Goal: Task Accomplishment & Management: Complete application form

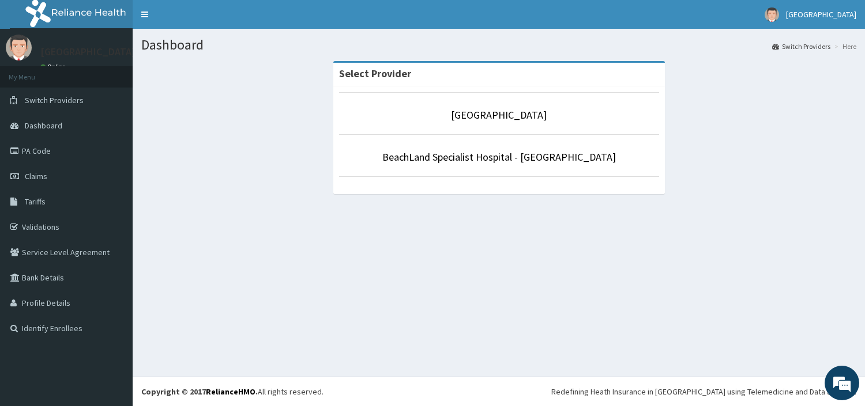
drag, startPoint x: 598, startPoint y: 280, endPoint x: 584, endPoint y: 263, distance: 21.3
click at [597, 277] on div "Dashboard Switch Providers Here Select [GEOGRAPHIC_DATA] Specialist [GEOGRAPHIC…" at bounding box center [499, 203] width 732 height 348
click at [527, 159] on link "BeachLand Specialist Hospital - [GEOGRAPHIC_DATA]" at bounding box center [498, 156] width 233 height 13
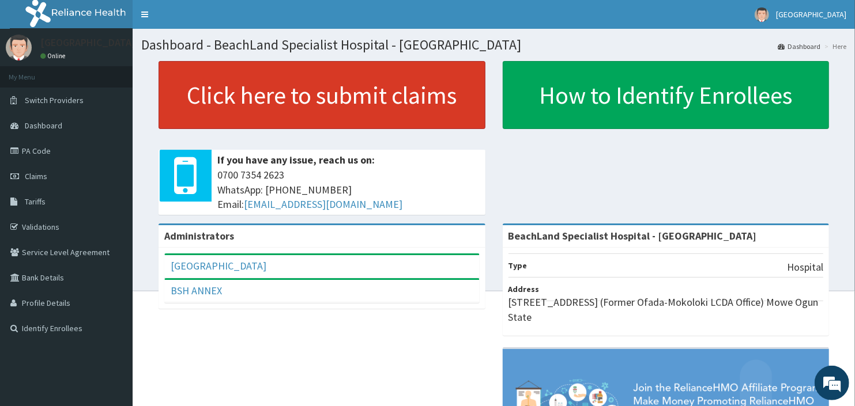
click at [408, 81] on link "Click here to submit claims" at bounding box center [322, 95] width 327 height 68
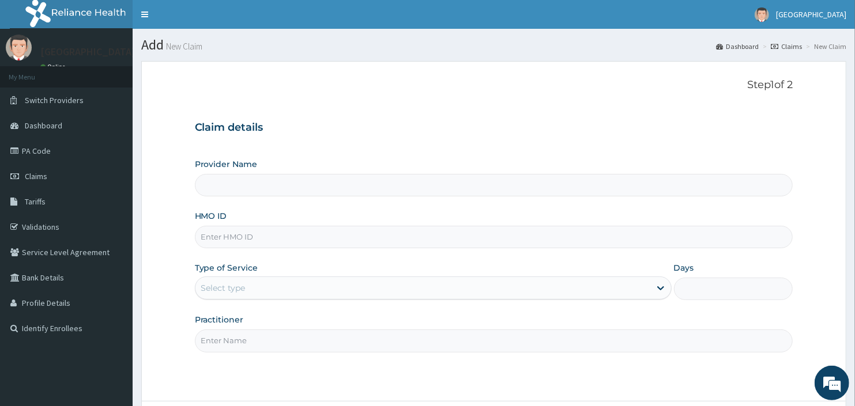
type input "BeachLand Specialist Hospital - [GEOGRAPHIC_DATA]"
click input "HMO ID"
type input "o"
type input "OPB/10166/A"
click div "Select type"
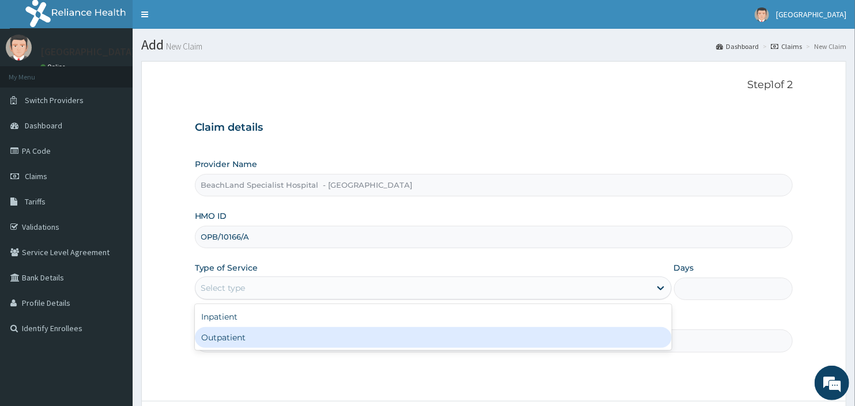
click div "Outpatient"
type input "1"
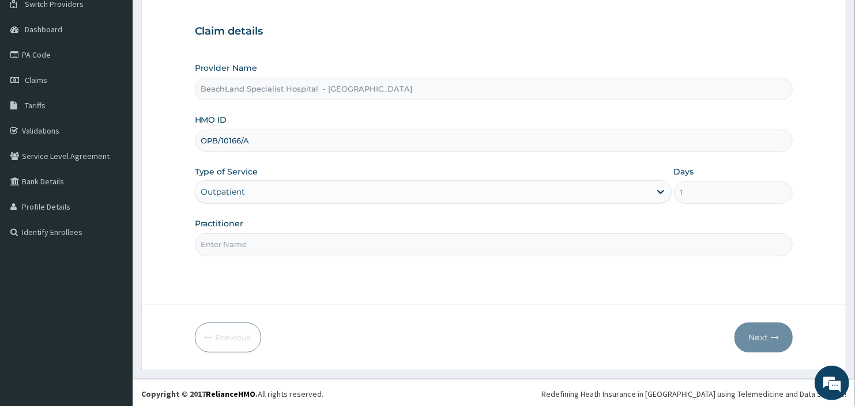
scroll to position [99, 0]
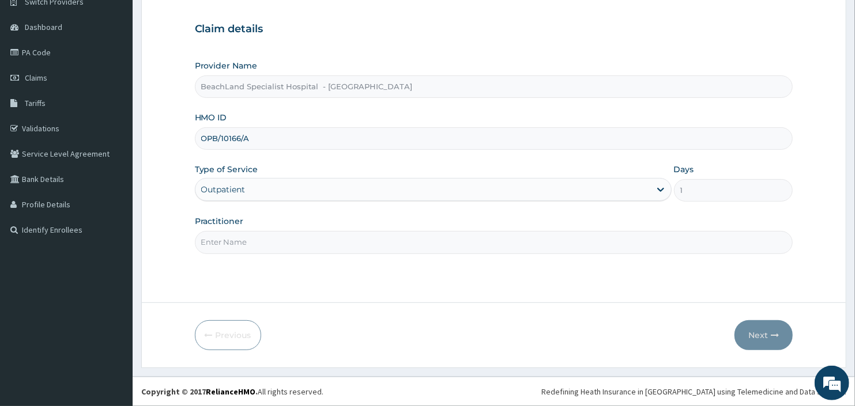
click input "Practitioner"
type input "VICTORY"
click button "Next"
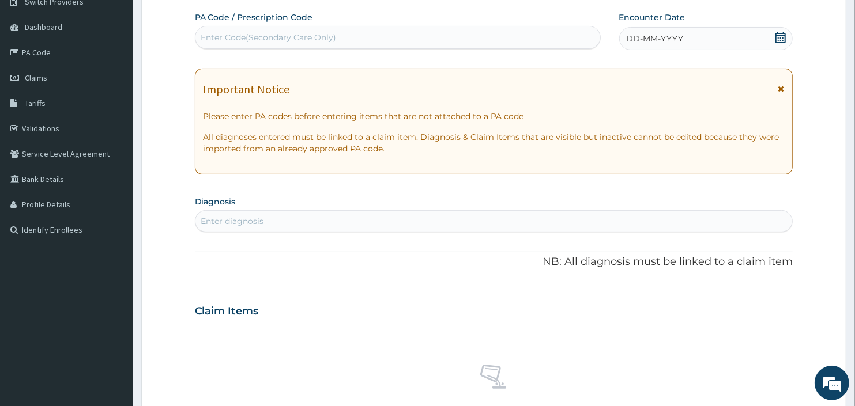
click div "Enter Code(Secondary Care Only)"
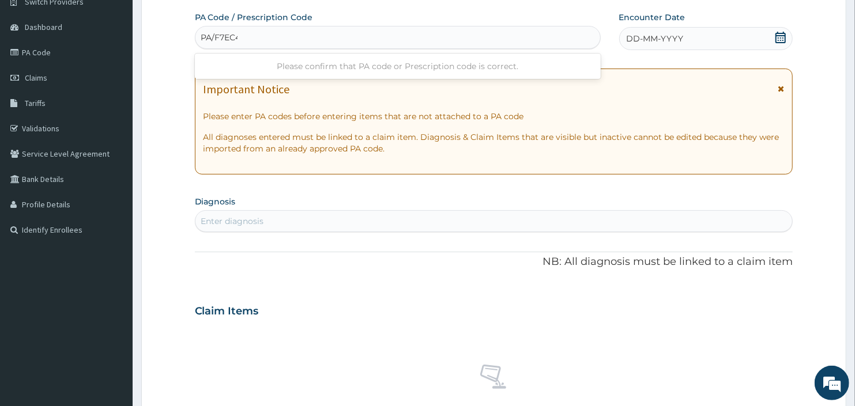
type input "PA/F7EC42"
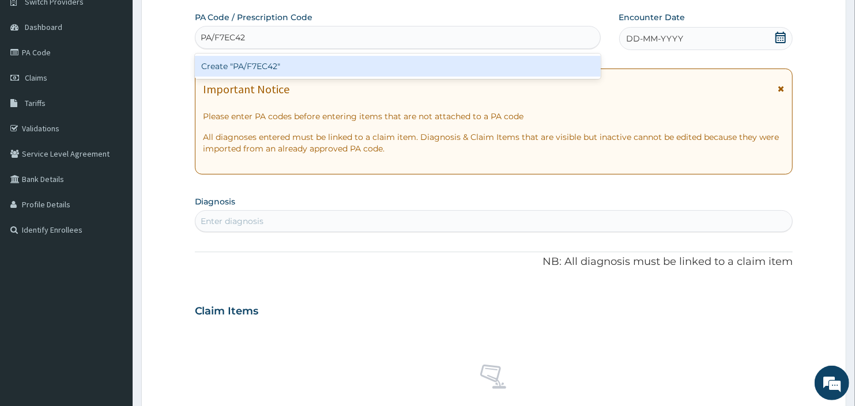
click div "Create "PA/F7EC42""
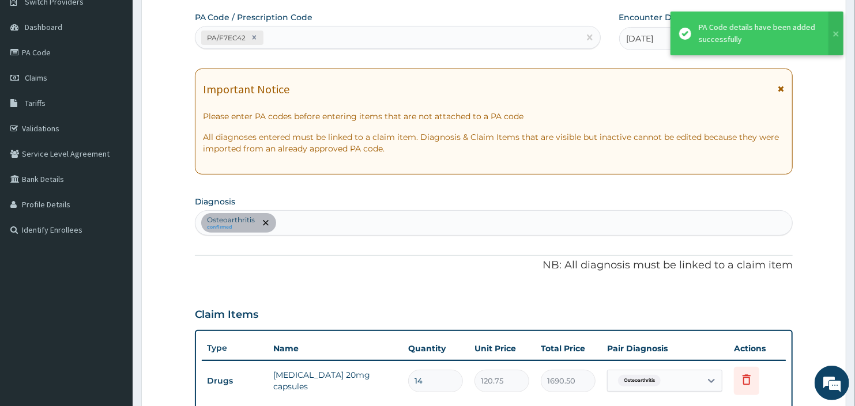
scroll to position [356, 0]
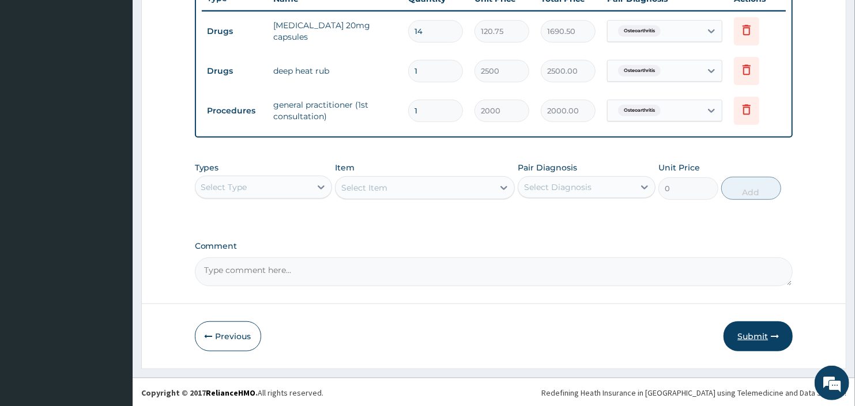
click button "Submit"
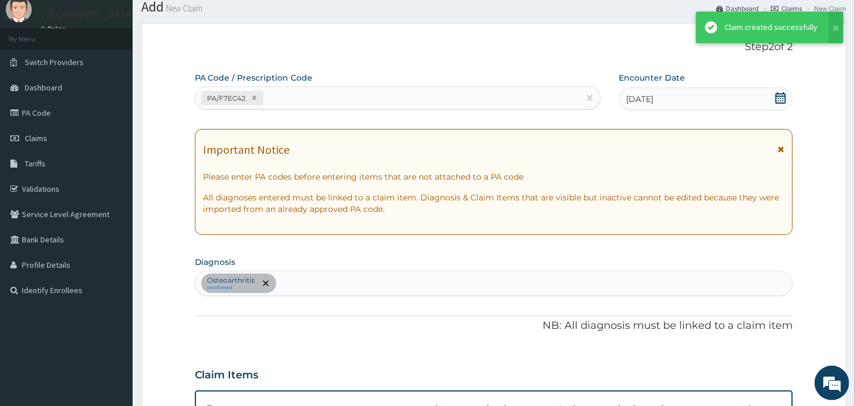
scroll to position [448, 0]
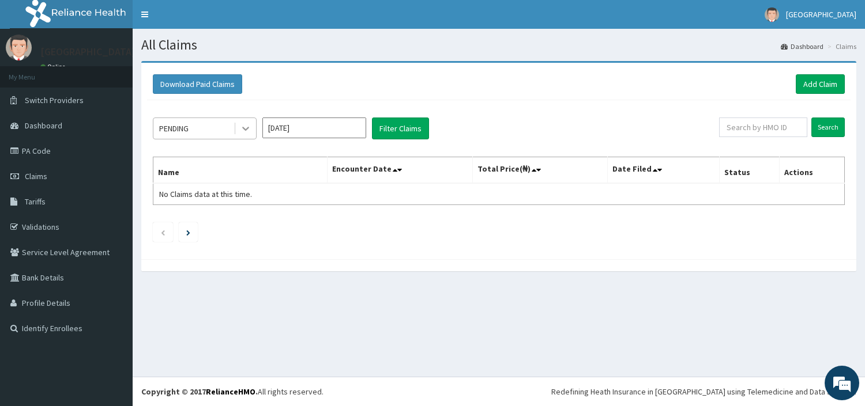
click at [243, 129] on icon at bounding box center [246, 129] width 12 height 12
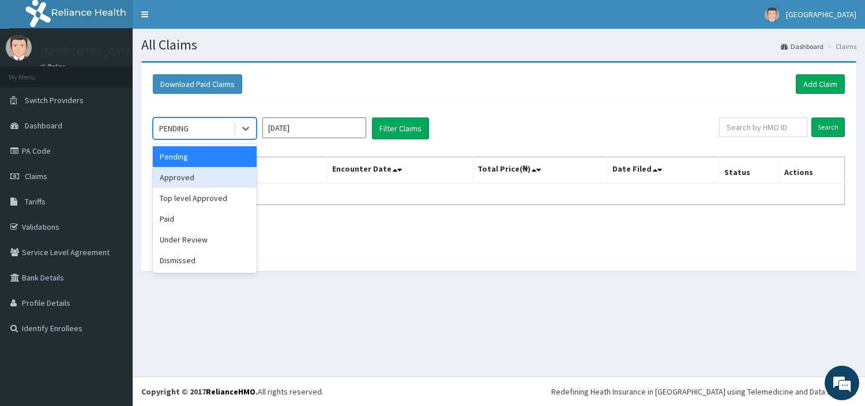
click at [215, 180] on div "Approved" at bounding box center [205, 177] width 104 height 21
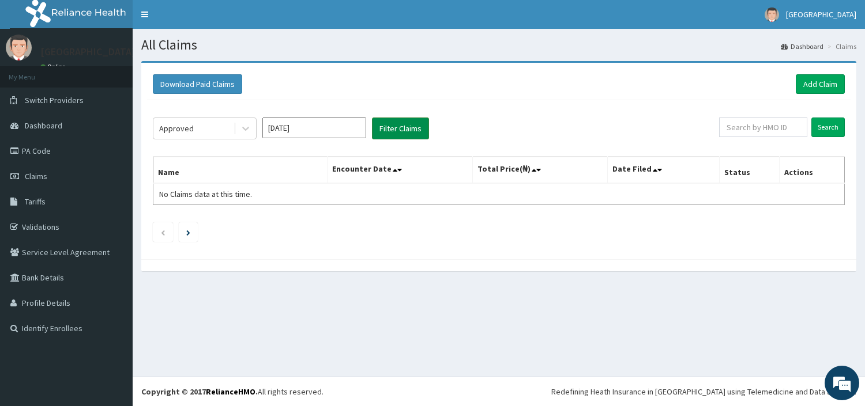
click at [389, 131] on button "Filter Claims" at bounding box center [400, 129] width 57 height 22
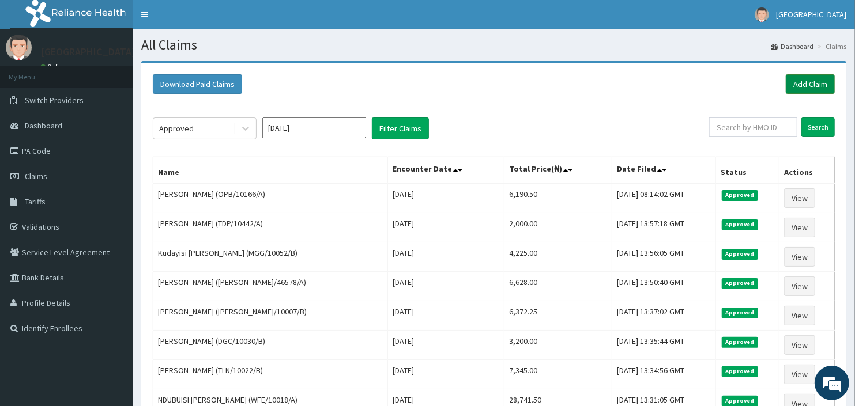
click at [796, 82] on link "Add Claim" at bounding box center [810, 84] width 49 height 20
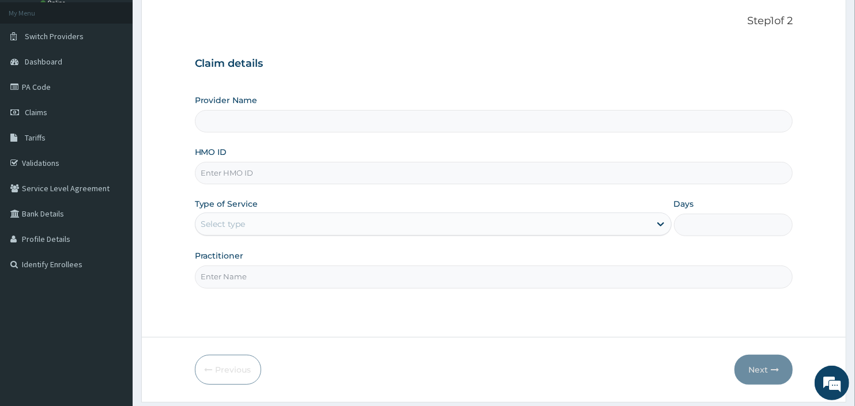
type input "BeachLand Specialist Hospital - Annex"
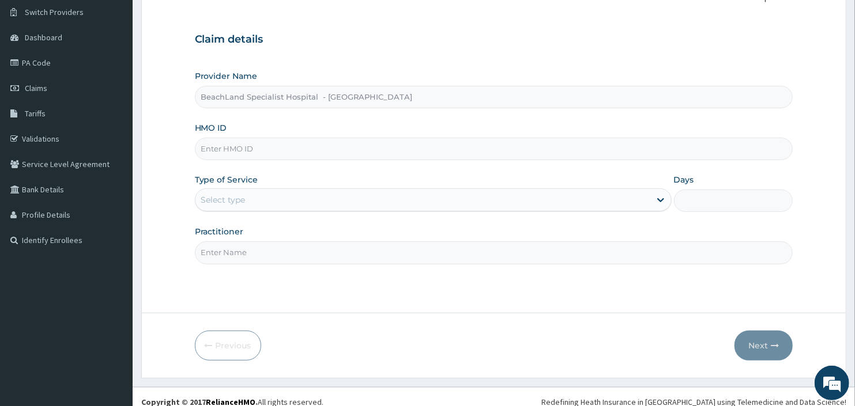
scroll to position [99, 0]
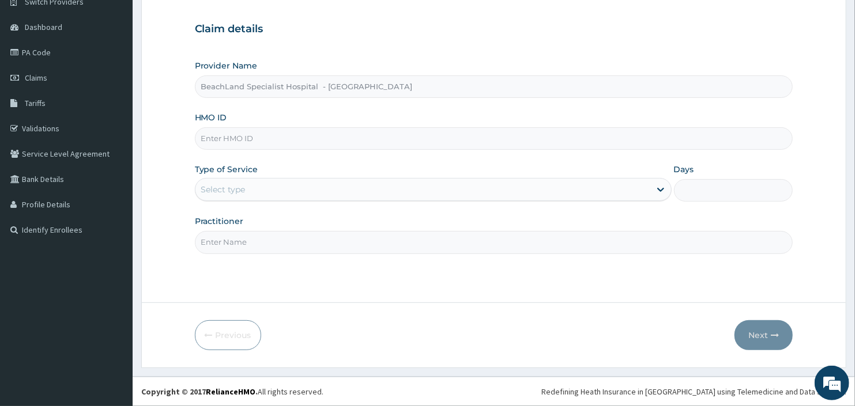
click at [419, 137] on input "HMO ID" at bounding box center [494, 138] width 598 height 22
type input "OGE/10057/C"
click at [219, 188] on div "Select type" at bounding box center [223, 190] width 44 height 12
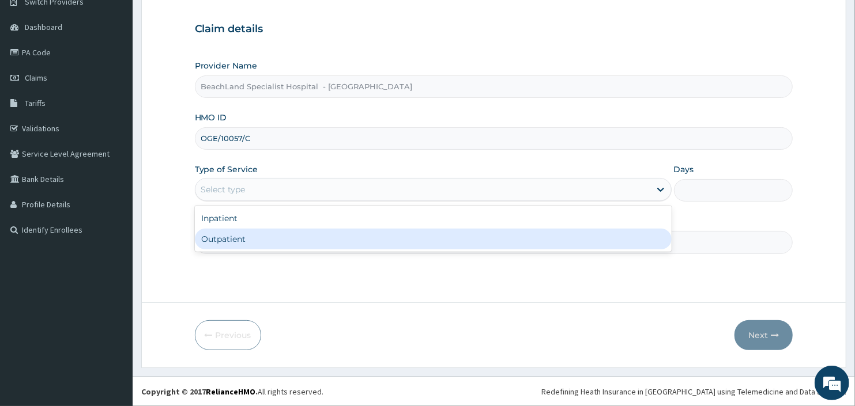
click at [239, 239] on div "Outpatient" at bounding box center [433, 239] width 477 height 21
type input "1"
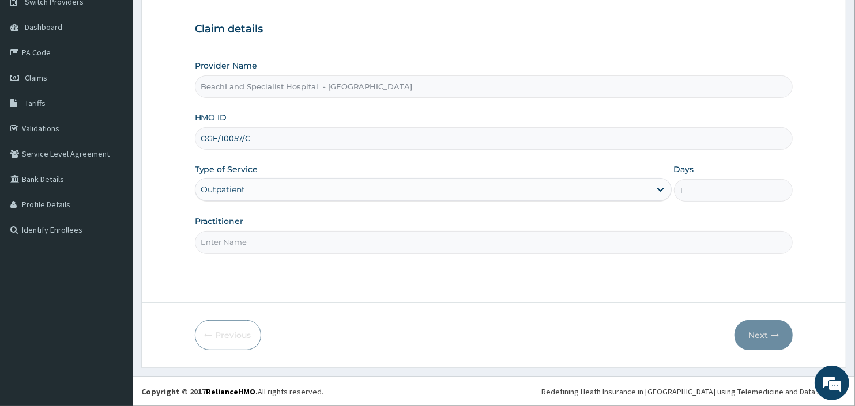
click at [239, 239] on input "Practitioner" at bounding box center [494, 242] width 598 height 22
type input "UDOKA"
click at [756, 332] on button "Next" at bounding box center [763, 335] width 58 height 30
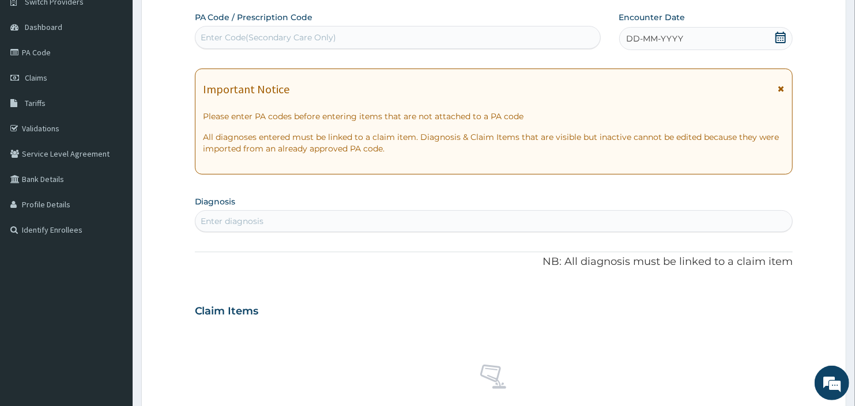
click at [300, 40] on div "Enter Code(Secondary Care Only)" at bounding box center [268, 38] width 135 height 12
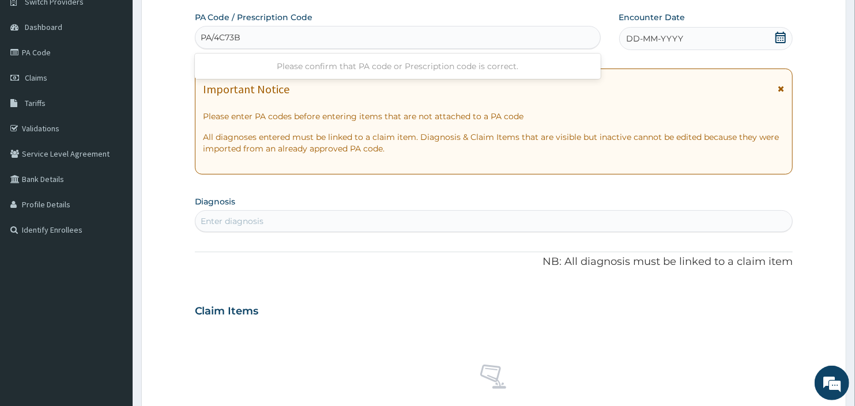
type input "PA/4C73BA"
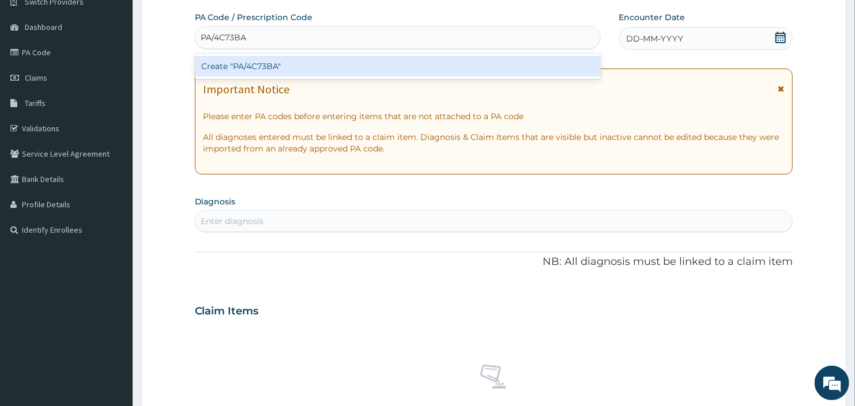
click at [250, 66] on div "Create "PA/4C73BA"" at bounding box center [398, 66] width 406 height 21
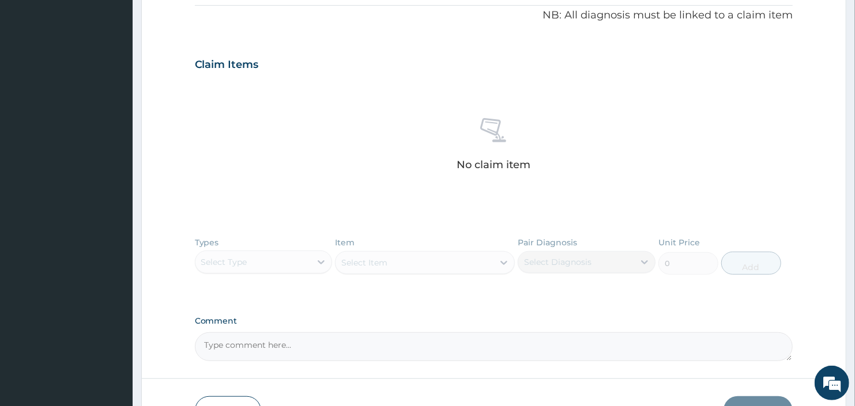
scroll to position [431, 0]
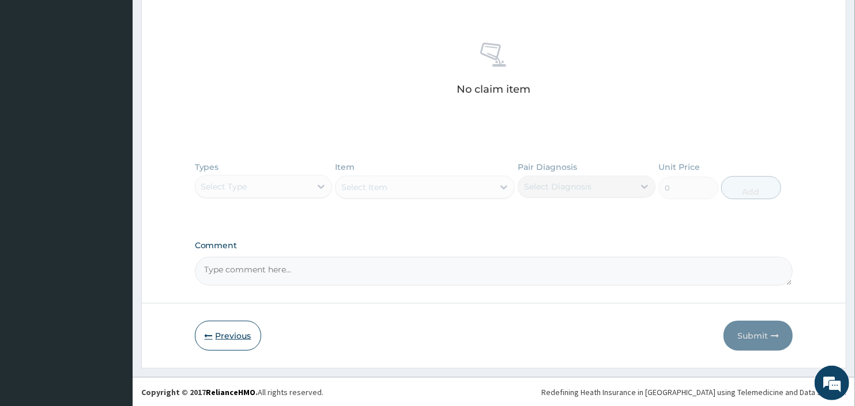
click at [239, 341] on button "Previous" at bounding box center [228, 336] width 66 height 30
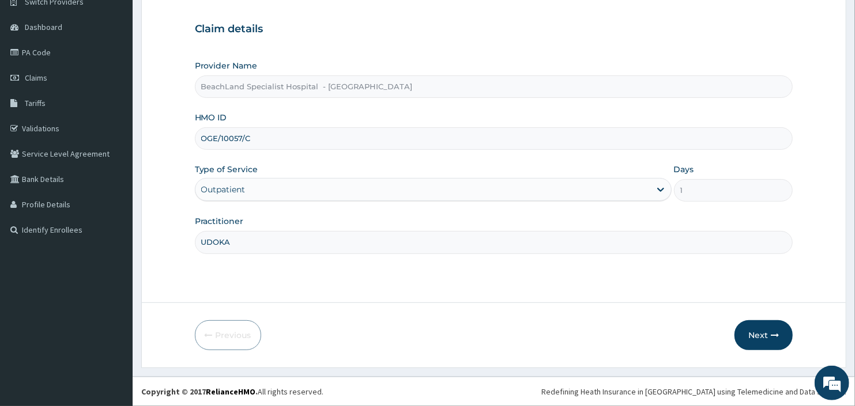
click at [205, 140] on input "OGE/10057/C" at bounding box center [494, 138] width 598 height 22
type input "DGE/10057/C"
click at [763, 330] on button "Next" at bounding box center [763, 335] width 58 height 30
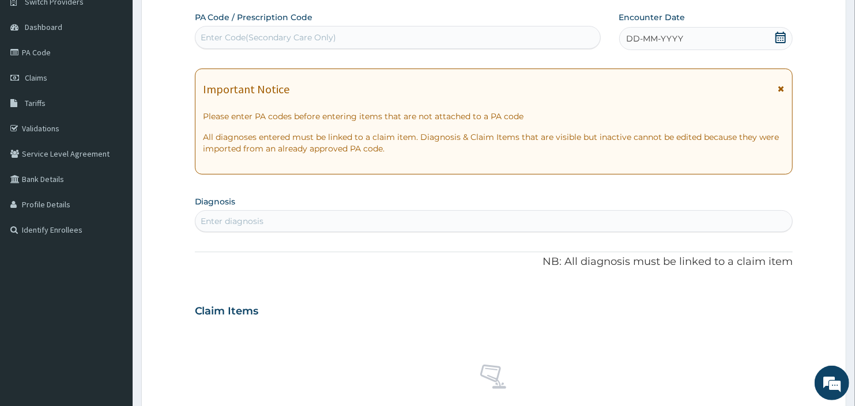
click at [353, 42] on div "Enter Code(Secondary Care Only)" at bounding box center [397, 37] width 405 height 18
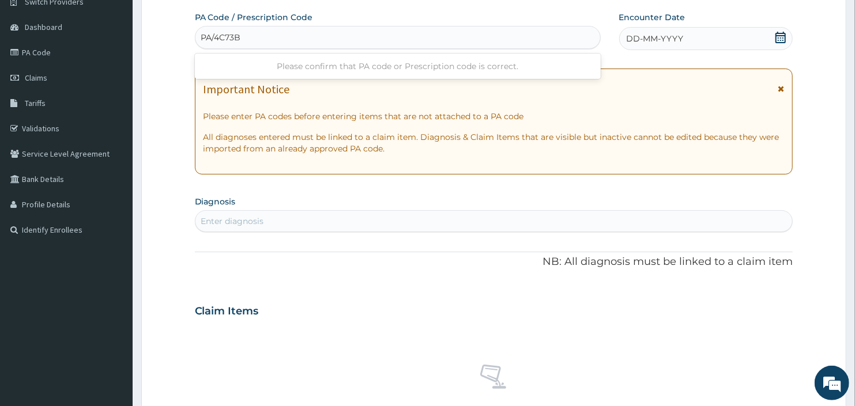
type input "PA/4C73BA"
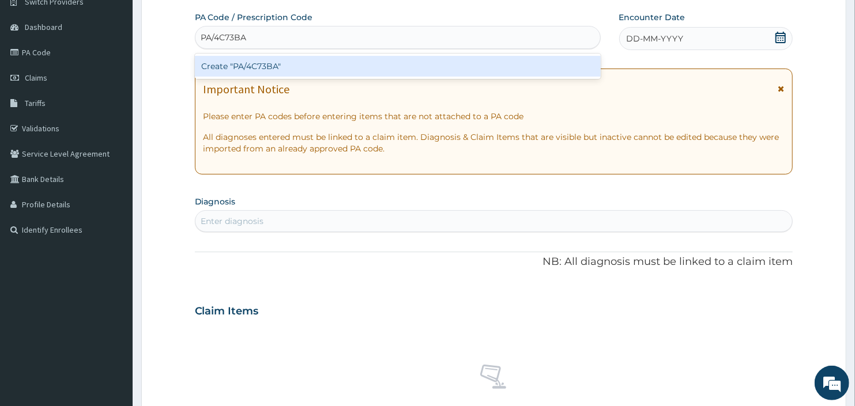
click at [263, 62] on div "Create "PA/4C73BA"" at bounding box center [398, 66] width 406 height 21
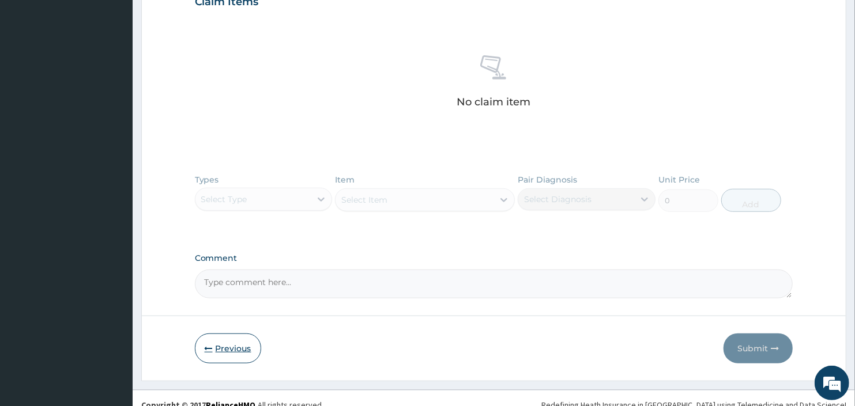
click at [237, 340] on button "Previous" at bounding box center [228, 349] width 66 height 30
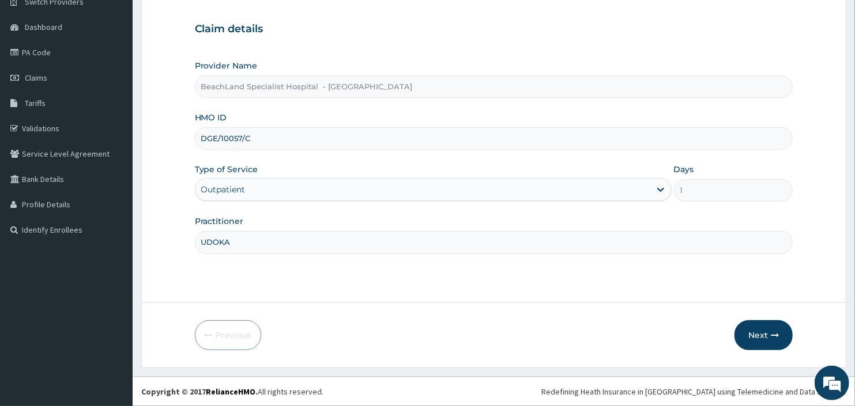
click at [217, 138] on input "DGE/10057/C" at bounding box center [494, 138] width 598 height 22
type input "DGC/10057/C"
click at [756, 336] on button "Next" at bounding box center [763, 335] width 58 height 30
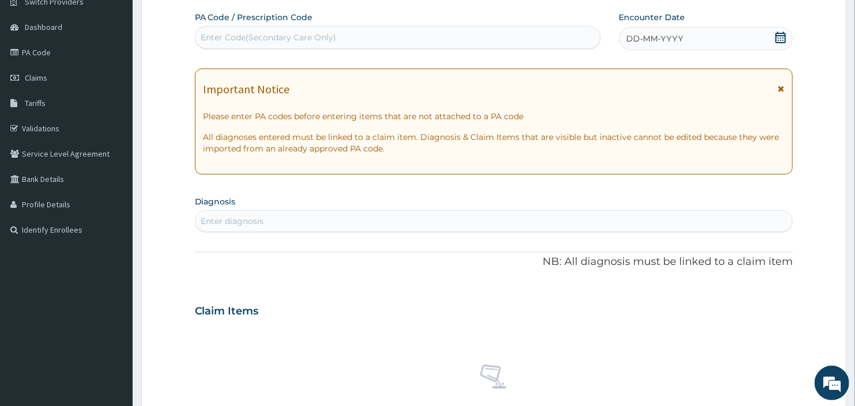
click at [304, 35] on div "Enter Code(Secondary Care Only)" at bounding box center [268, 38] width 135 height 12
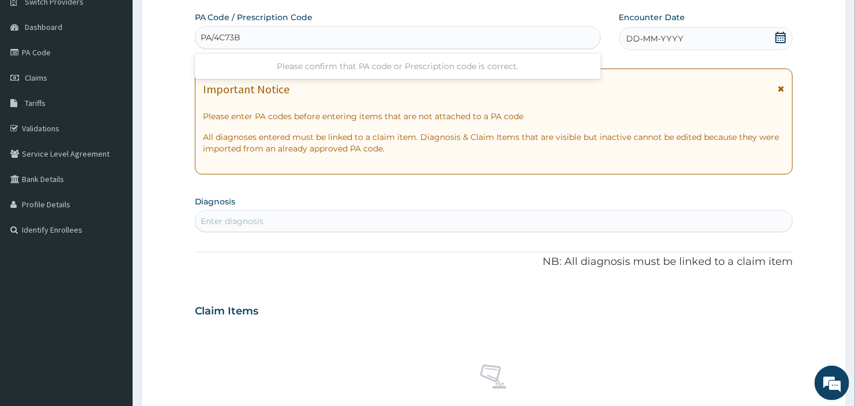
type input "PA/4C73BA"
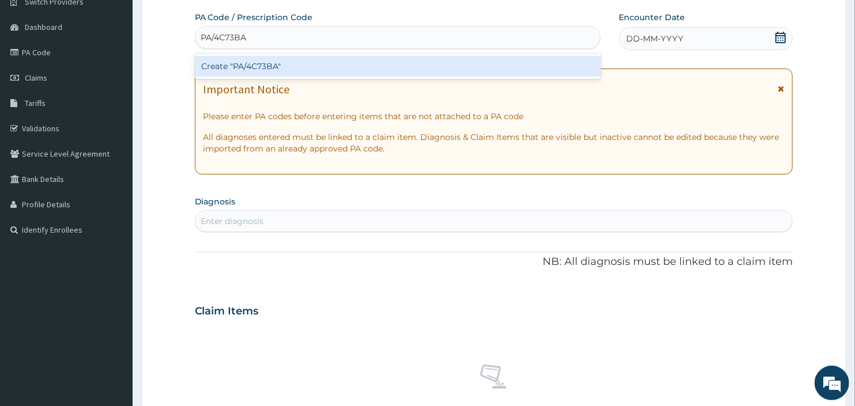
click at [255, 67] on div "Create "PA/4C73BA"" at bounding box center [398, 66] width 406 height 21
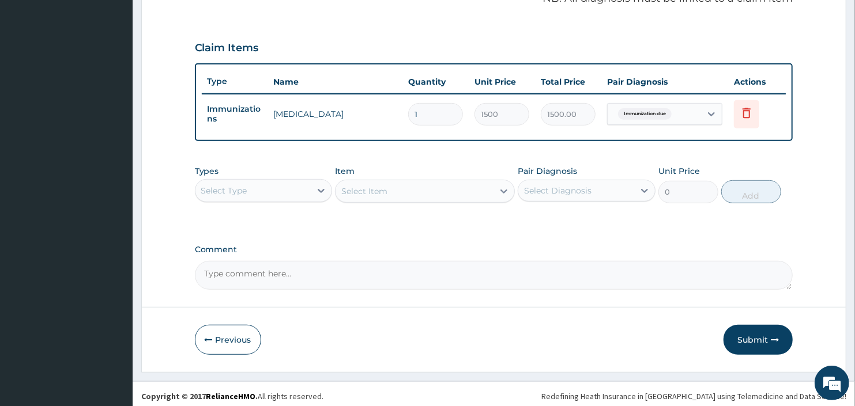
scroll to position [369, 0]
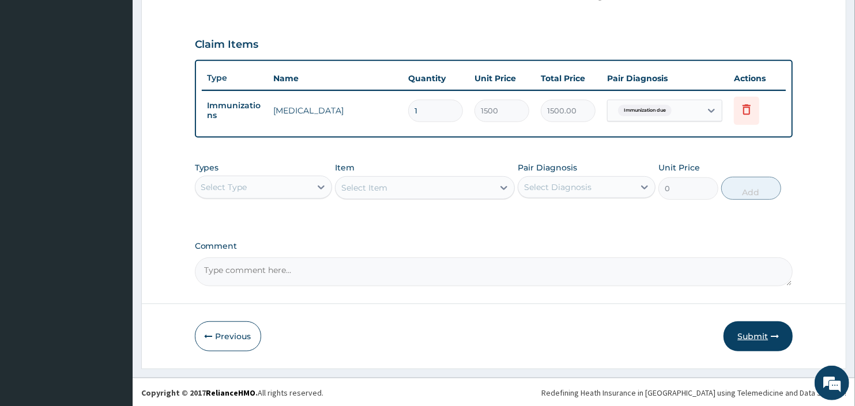
click at [750, 327] on button "Submit" at bounding box center [757, 337] width 69 height 30
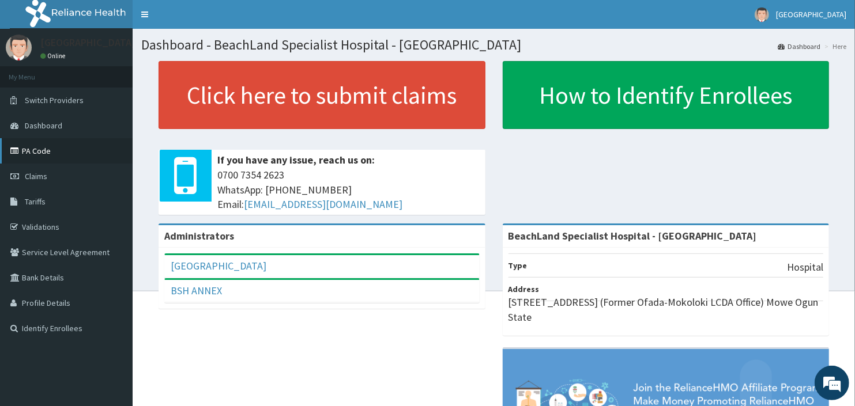
click at [76, 148] on link "PA Code" at bounding box center [66, 150] width 133 height 25
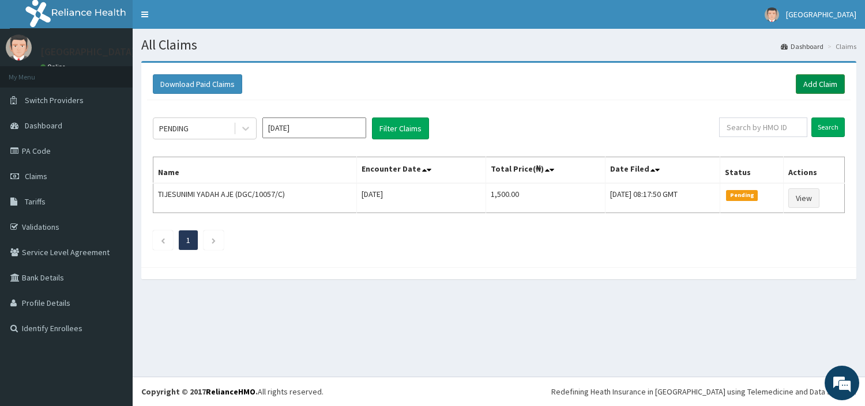
click at [830, 89] on link "Add Claim" at bounding box center [819, 84] width 49 height 20
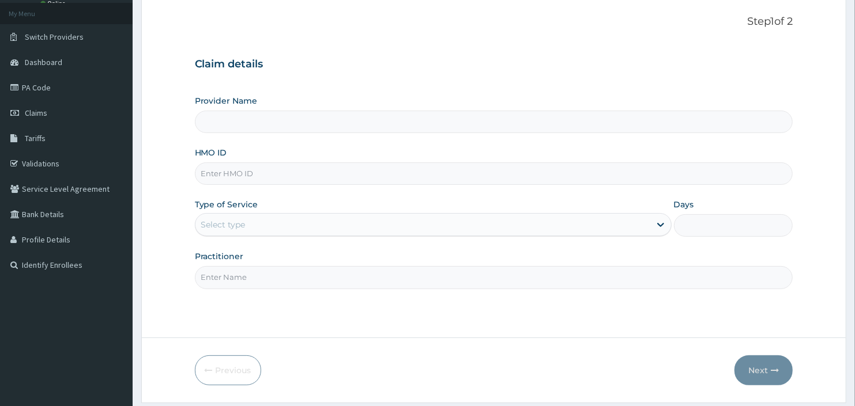
scroll to position [64, 0]
type input "BeachLand Specialist Hospital - [GEOGRAPHIC_DATA]"
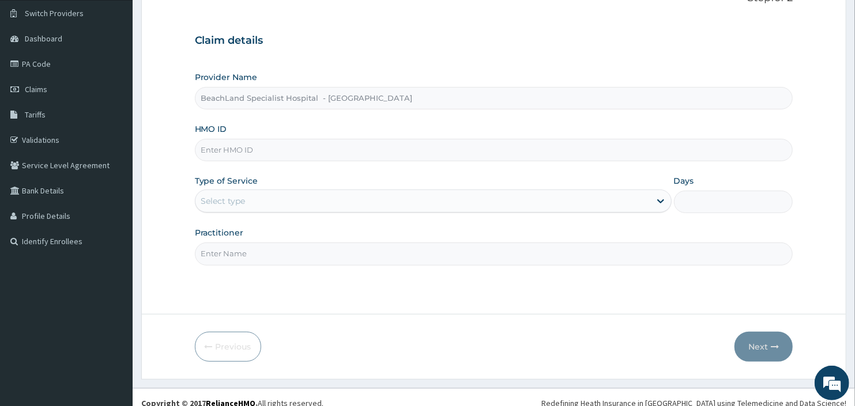
scroll to position [99, 0]
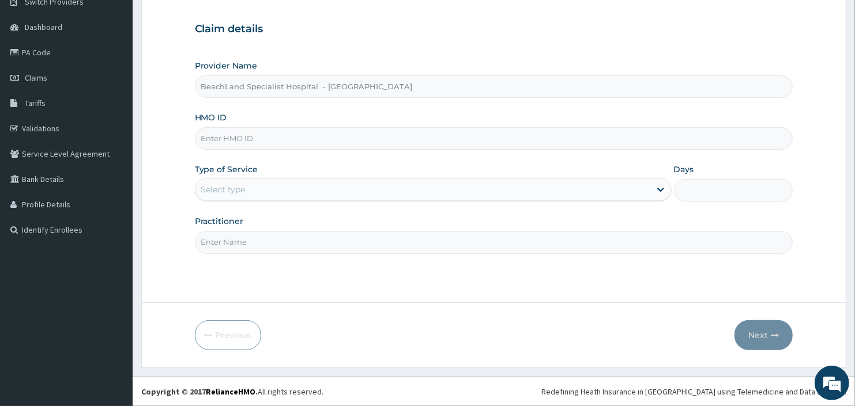
click at [379, 135] on input "HMO ID" at bounding box center [494, 138] width 598 height 22
type input "GTC/10165/A"
click at [280, 193] on div "Select type" at bounding box center [422, 189] width 455 height 18
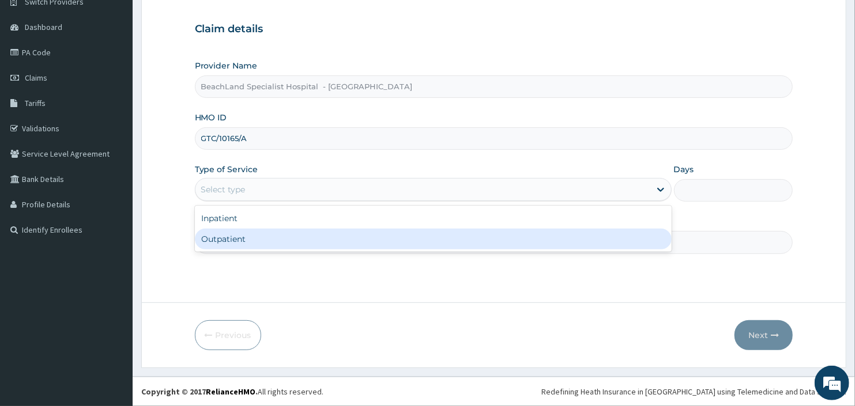
click at [278, 239] on div "Outpatient" at bounding box center [433, 239] width 477 height 21
type input "1"
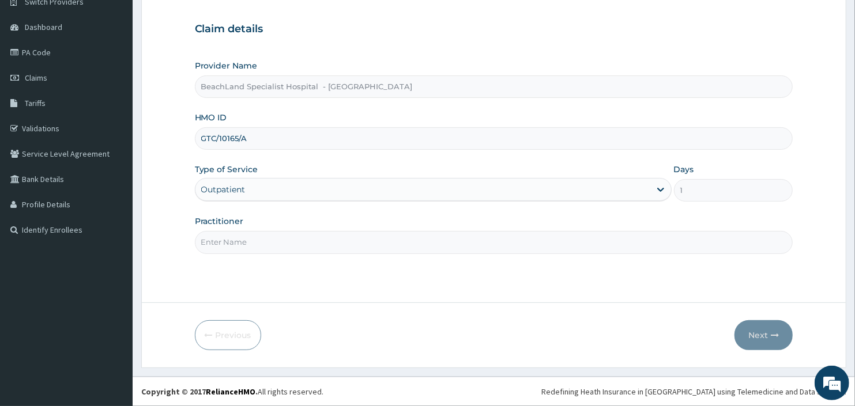
drag, startPoint x: 278, startPoint y: 239, endPoint x: 279, endPoint y: 251, distance: 12.2
click at [278, 239] on input "Practitioner" at bounding box center [494, 242] width 598 height 22
type input "BOLAJI"
click at [764, 335] on button "Next" at bounding box center [763, 335] width 58 height 30
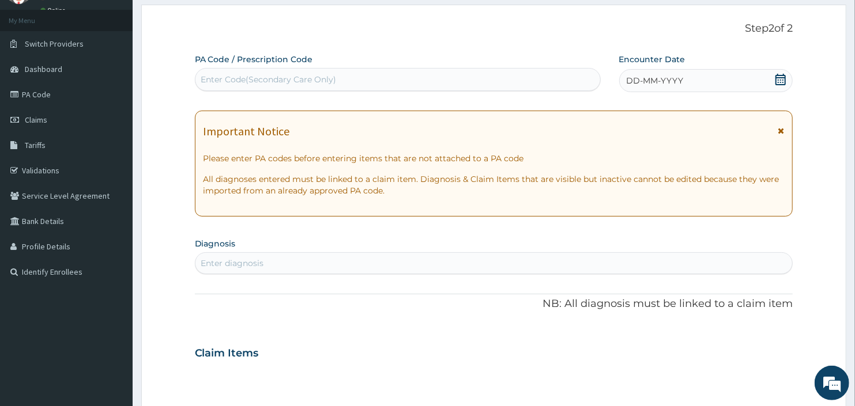
scroll to position [35, 0]
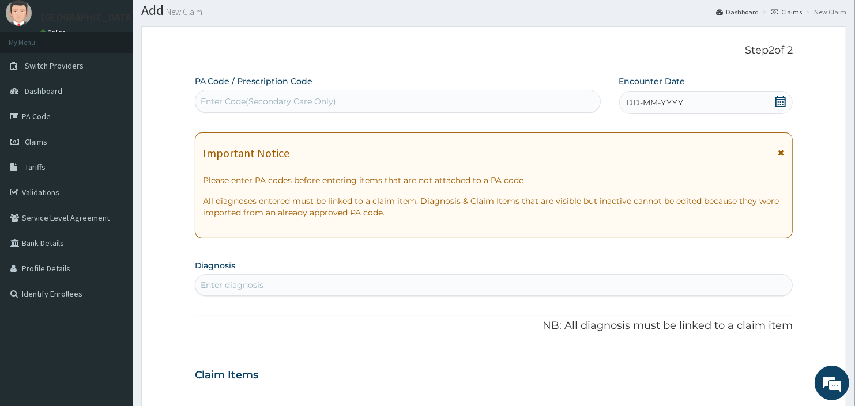
click at [379, 93] on div "Enter Code(Secondary Care Only)" at bounding box center [397, 101] width 405 height 18
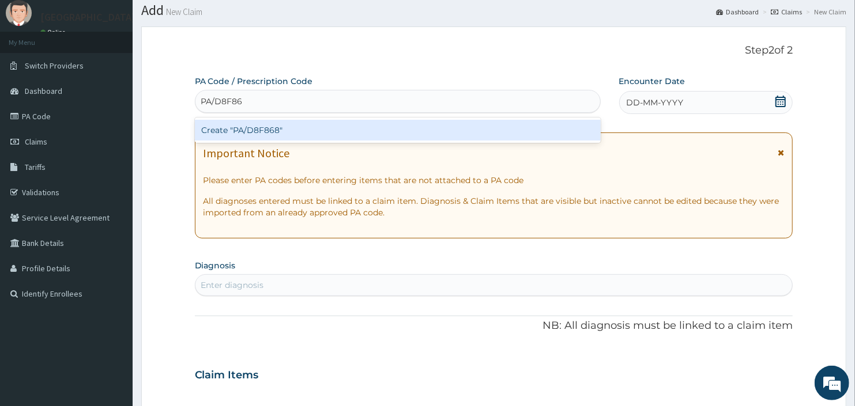
type input "PA/D8F868"
click at [279, 129] on div "Create "PA/D8F868"" at bounding box center [398, 130] width 406 height 21
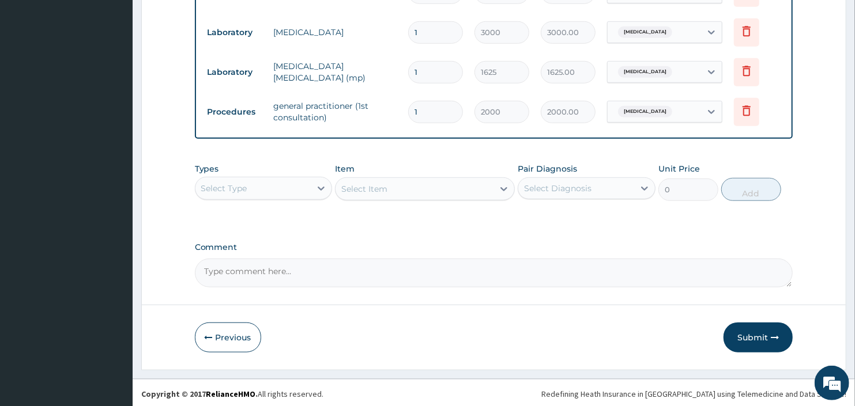
scroll to position [529, 0]
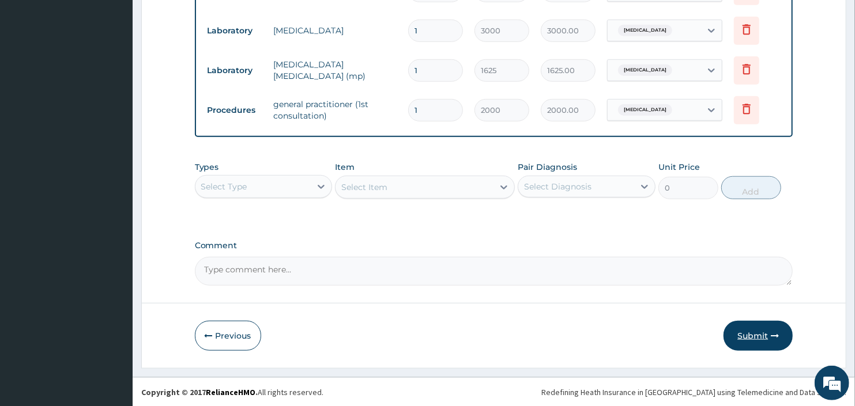
click at [747, 332] on button "Submit" at bounding box center [757, 336] width 69 height 30
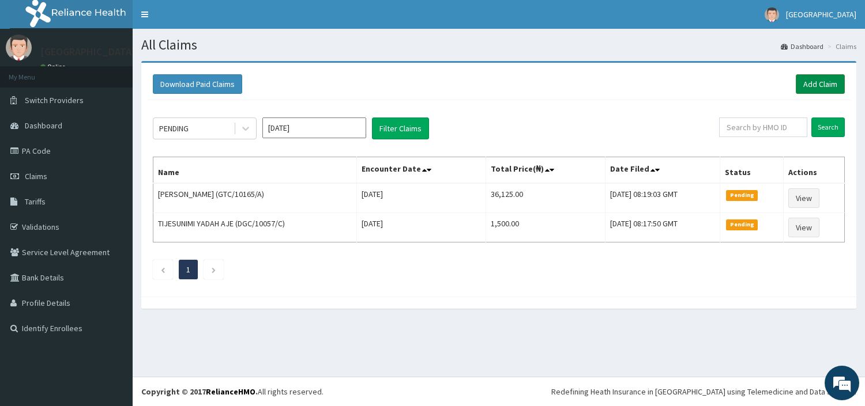
click at [813, 82] on link "Add Claim" at bounding box center [819, 84] width 49 height 20
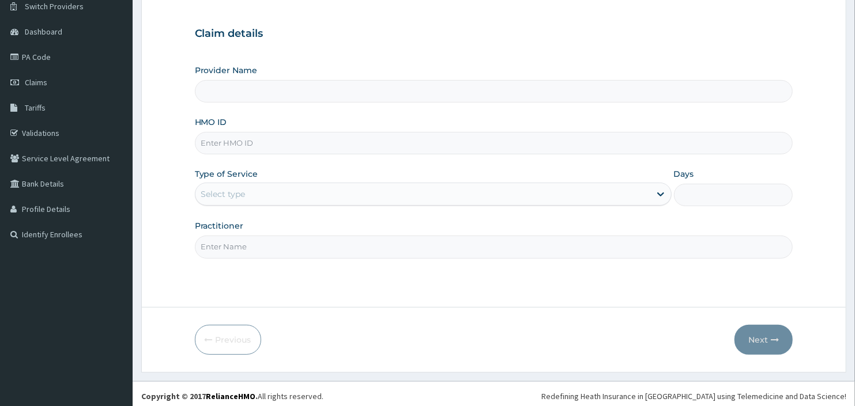
scroll to position [99, 0]
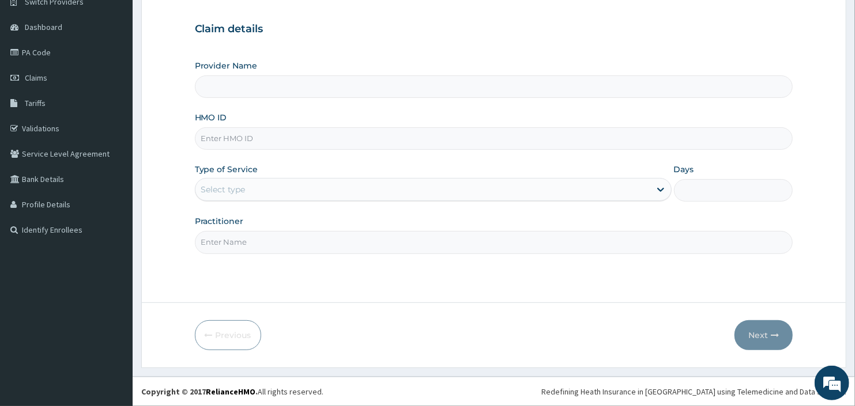
type input "BeachLand Specialist Hospital - [GEOGRAPHIC_DATA]"
click at [394, 145] on input "HMO ID" at bounding box center [494, 138] width 598 height 22
type input "RET/12397/A"
click at [235, 187] on div "Select type" at bounding box center [223, 190] width 44 height 12
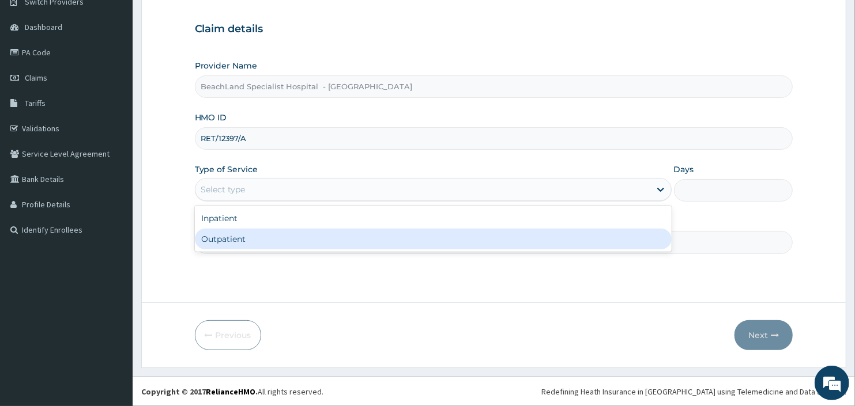
click at [252, 232] on div "Outpatient" at bounding box center [433, 239] width 477 height 21
type input "1"
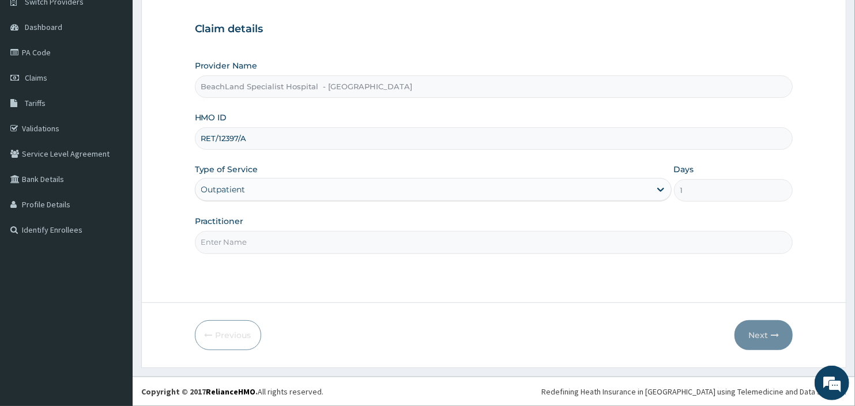
click at [254, 245] on input "Practitioner" at bounding box center [494, 242] width 598 height 22
type input "UDOKA"
click at [767, 334] on button "Next" at bounding box center [763, 335] width 58 height 30
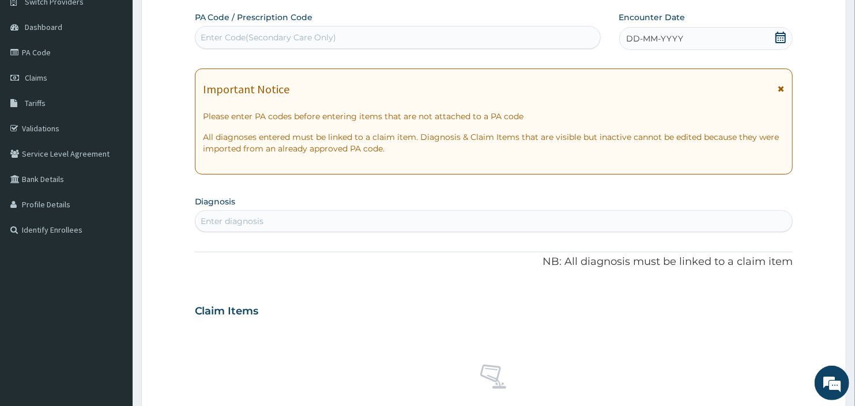
click at [389, 37] on div "Enter Code(Secondary Care Only)" at bounding box center [397, 37] width 405 height 18
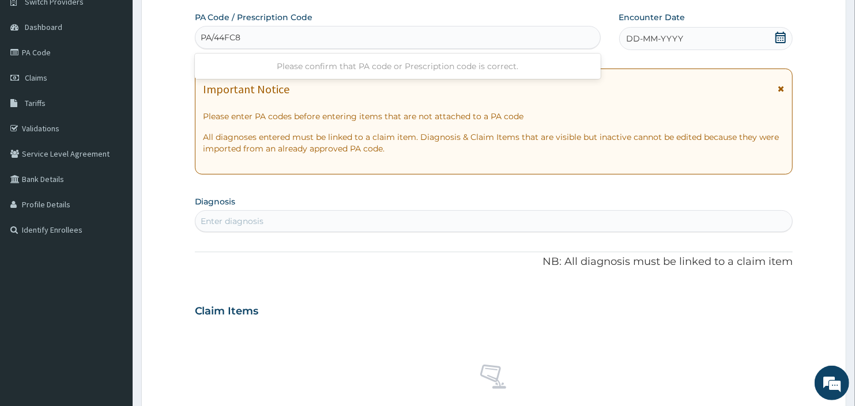
type input "PA/44FC8A"
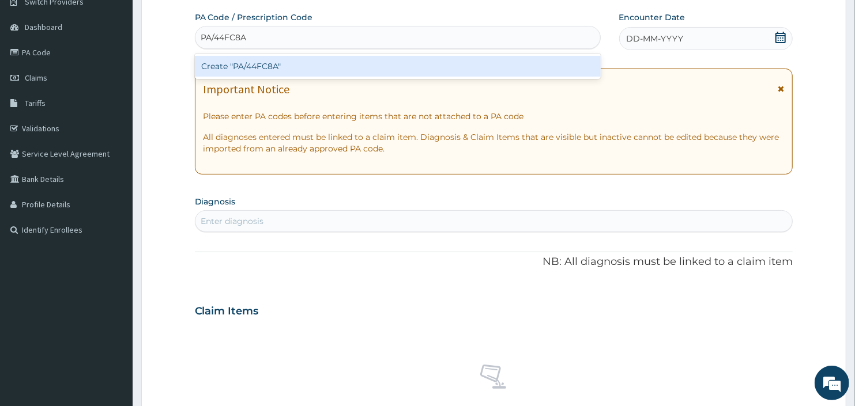
click at [266, 67] on div "Create "PA/44FC8A"" at bounding box center [398, 66] width 406 height 21
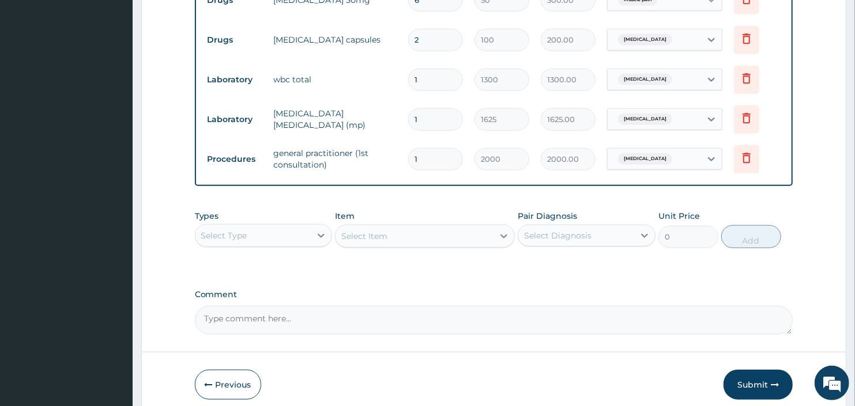
scroll to position [609, 0]
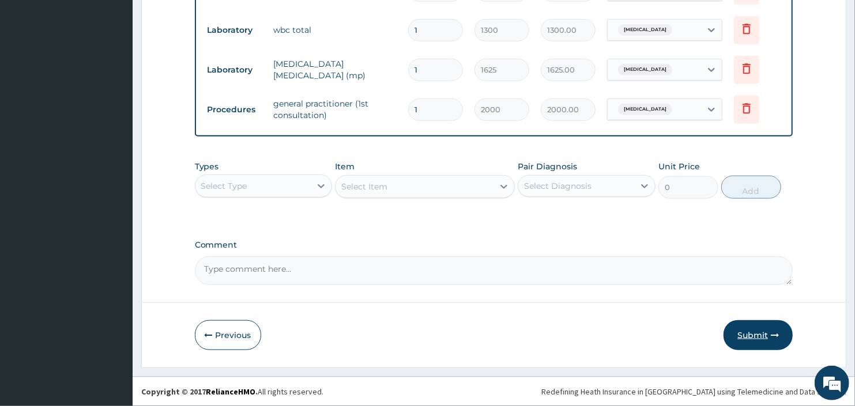
click at [753, 337] on button "Submit" at bounding box center [757, 335] width 69 height 30
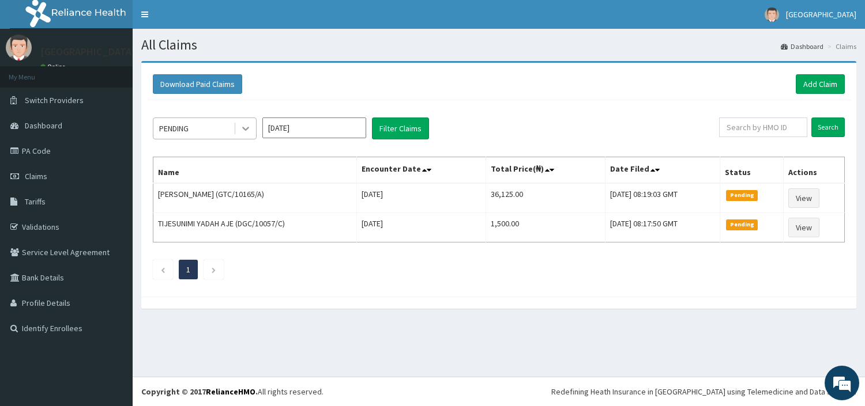
click at [247, 130] on icon at bounding box center [246, 129] width 12 height 12
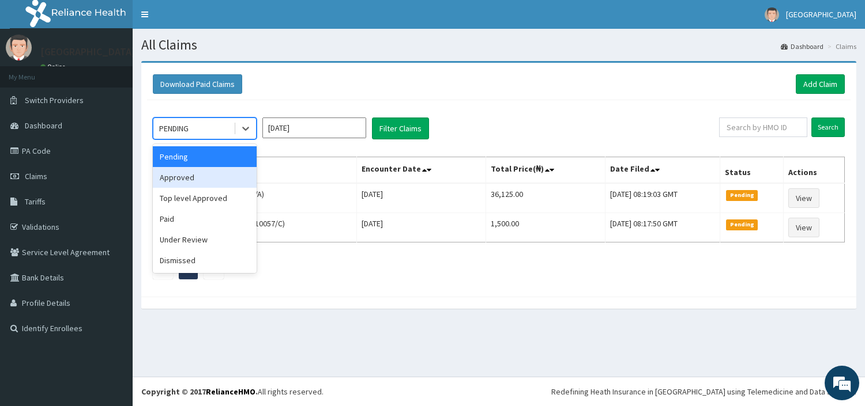
click at [220, 172] on div "Approved" at bounding box center [205, 177] width 104 height 21
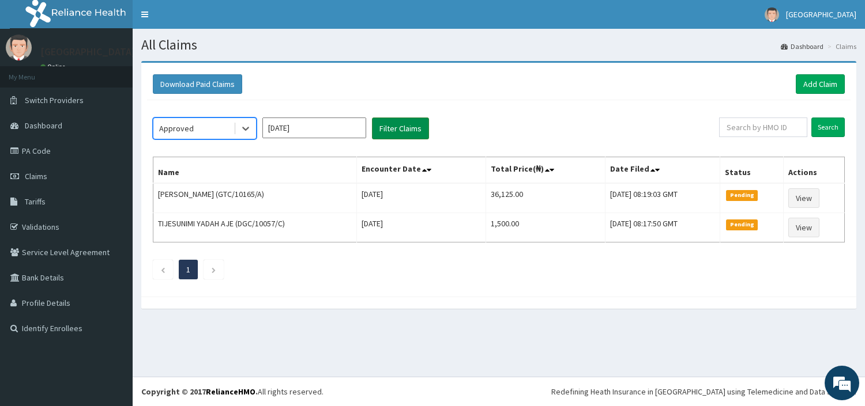
click at [416, 128] on button "Filter Claims" at bounding box center [400, 129] width 57 height 22
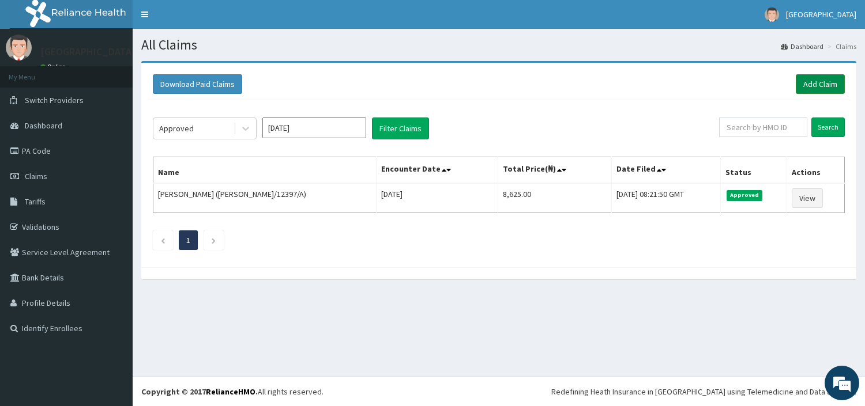
click at [810, 86] on link "Add Claim" at bounding box center [819, 84] width 49 height 20
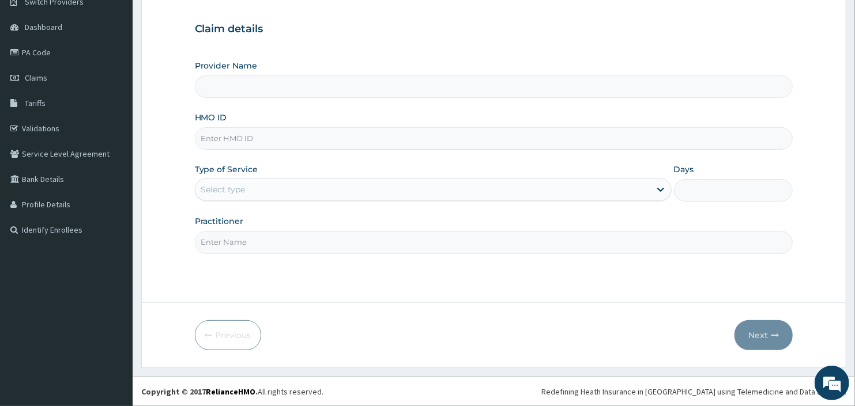
type input "BeachLand Specialist Hospital - [GEOGRAPHIC_DATA]"
click at [406, 133] on input "HMO ID" at bounding box center [494, 138] width 598 height 22
type input "ACQ/10179/A"
drag, startPoint x: 282, startPoint y: 186, endPoint x: 280, endPoint y: 193, distance: 7.5
click at [281, 188] on div "Select type" at bounding box center [422, 189] width 455 height 18
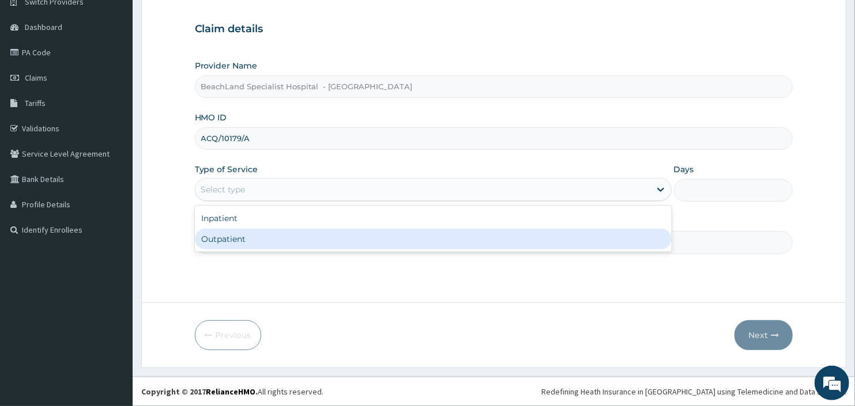
click at [252, 246] on div "Outpatient" at bounding box center [433, 239] width 477 height 21
type input "1"
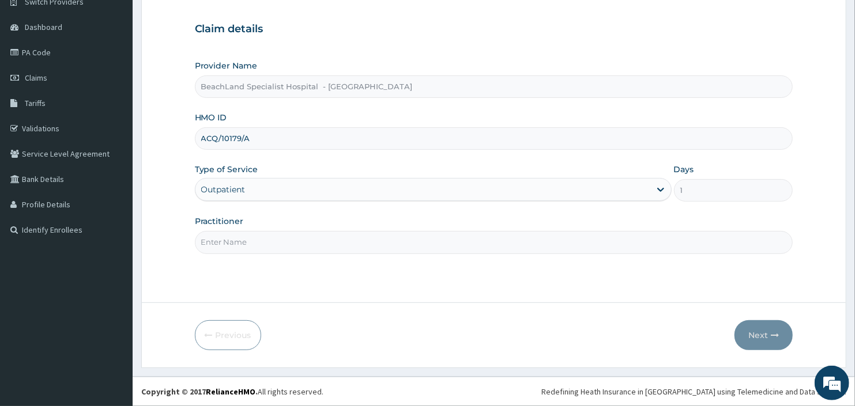
click at [252, 246] on input "Practitioner" at bounding box center [494, 242] width 598 height 22
type input "VICTORY"
click at [752, 335] on button "Next" at bounding box center [763, 335] width 58 height 30
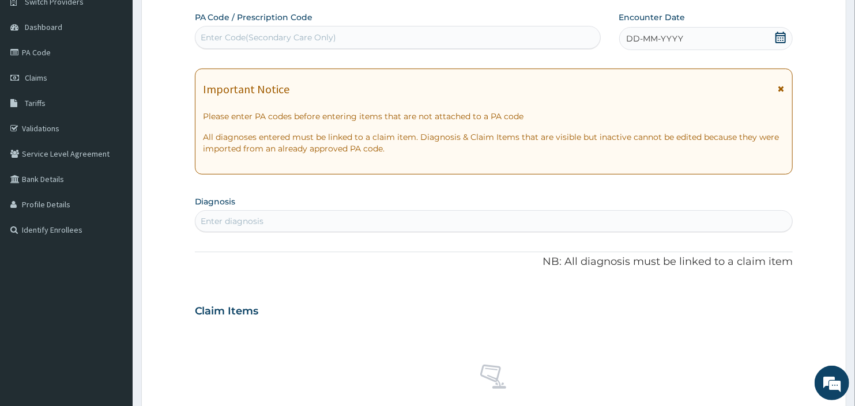
click at [454, 38] on div "Enter Code(Secondary Care Only)" at bounding box center [397, 37] width 405 height 18
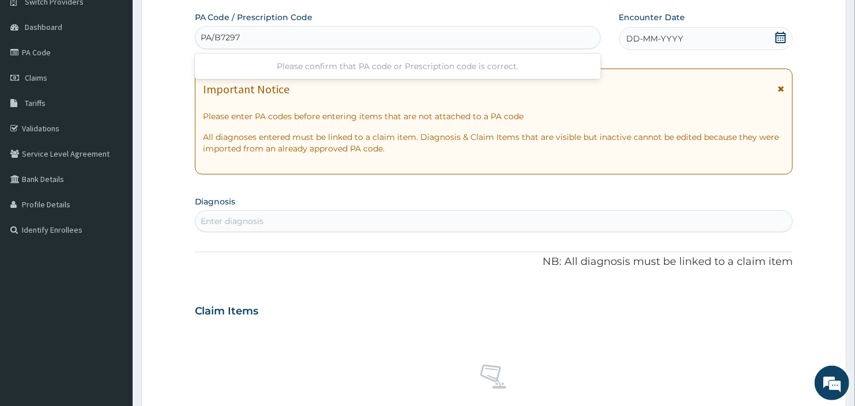
type input "PA/B7297F"
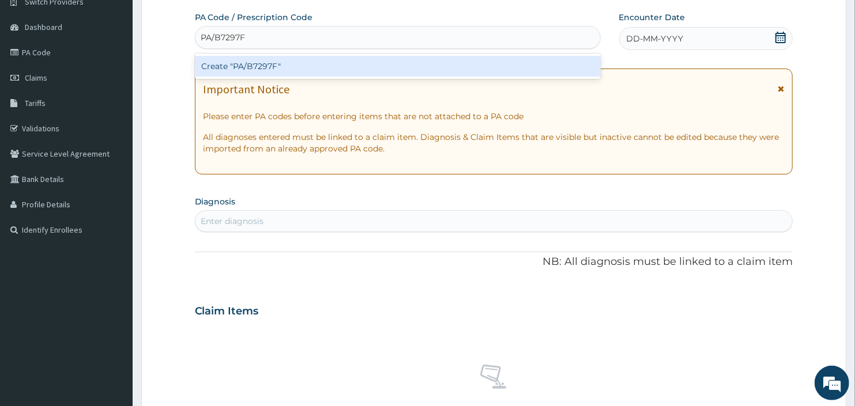
click at [258, 62] on div "Create "PA/B7297F"" at bounding box center [398, 66] width 406 height 21
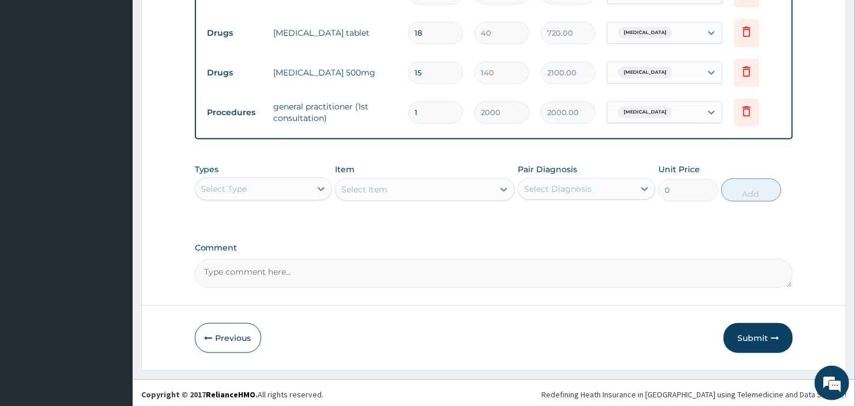
scroll to position [489, 0]
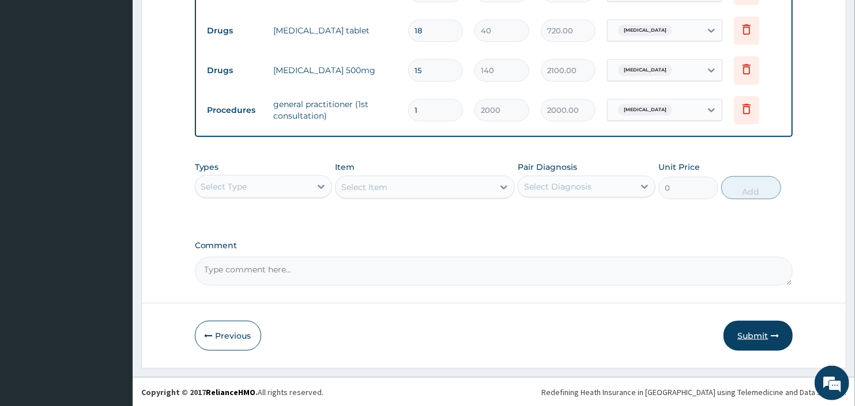
click at [761, 336] on button "Submit" at bounding box center [757, 336] width 69 height 30
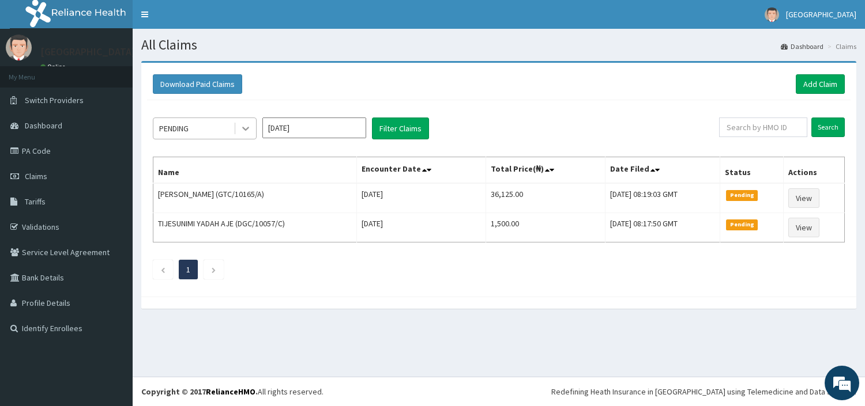
click at [242, 125] on icon at bounding box center [246, 129] width 12 height 12
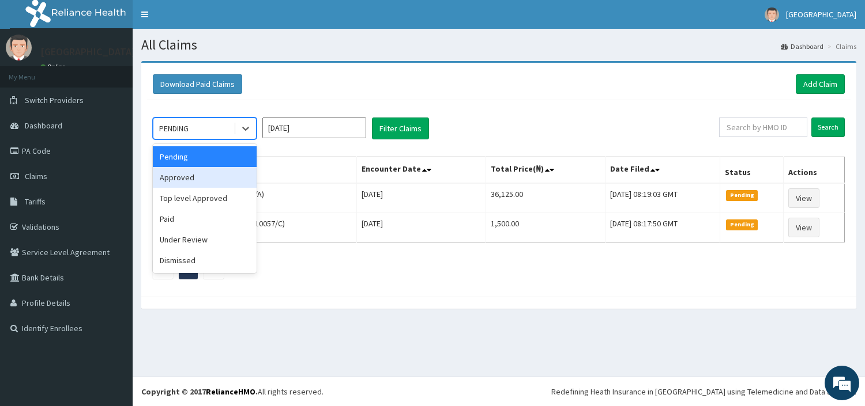
click at [214, 179] on div "Approved" at bounding box center [205, 177] width 104 height 21
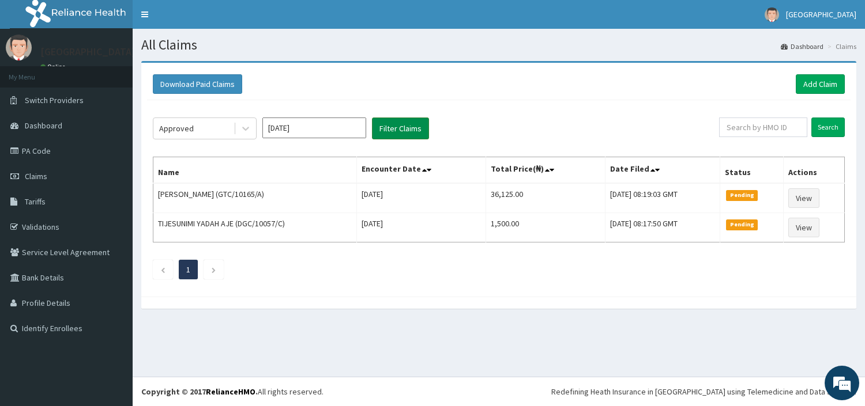
click at [406, 124] on button "Filter Claims" at bounding box center [400, 129] width 57 height 22
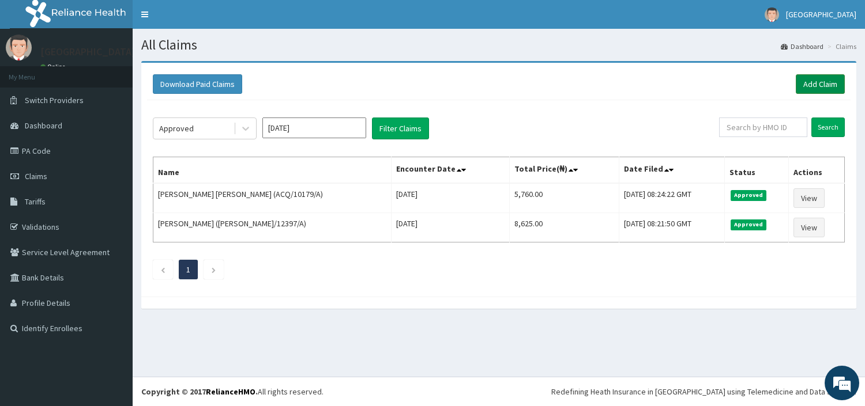
click at [822, 83] on link "Add Claim" at bounding box center [819, 84] width 49 height 20
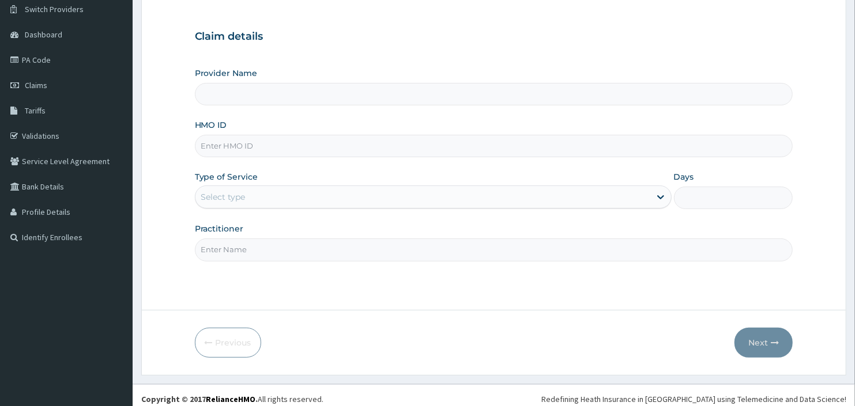
scroll to position [99, 0]
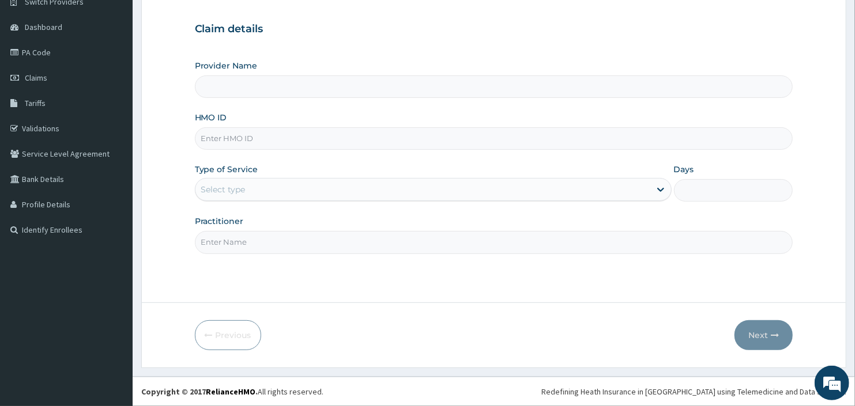
type input "BeachLand Specialist Hospital - [GEOGRAPHIC_DATA]"
click at [399, 136] on input "HMO ID" at bounding box center [494, 138] width 598 height 22
type input "GVP/10013/A"
click at [317, 182] on div "Select type" at bounding box center [422, 189] width 455 height 18
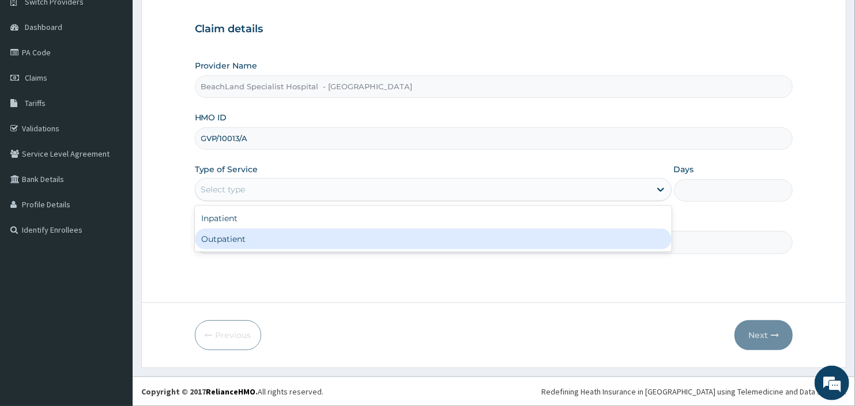
click at [314, 232] on div "Outpatient" at bounding box center [433, 239] width 477 height 21
type input "1"
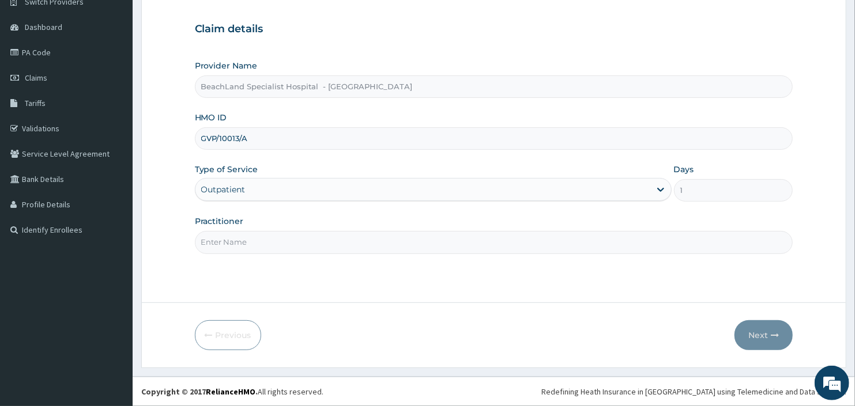
click at [315, 235] on input "Practitioner" at bounding box center [494, 242] width 598 height 22
type input "VICTORY"
click at [746, 335] on button "Next" at bounding box center [763, 335] width 58 height 30
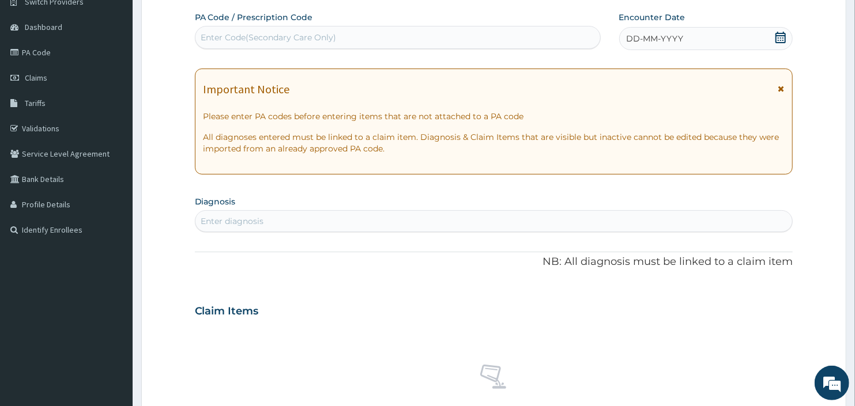
click at [313, 39] on div "Enter Code(Secondary Care Only)" at bounding box center [268, 38] width 135 height 12
paste input "PA/BB9756"
type input "PA/BB9756"
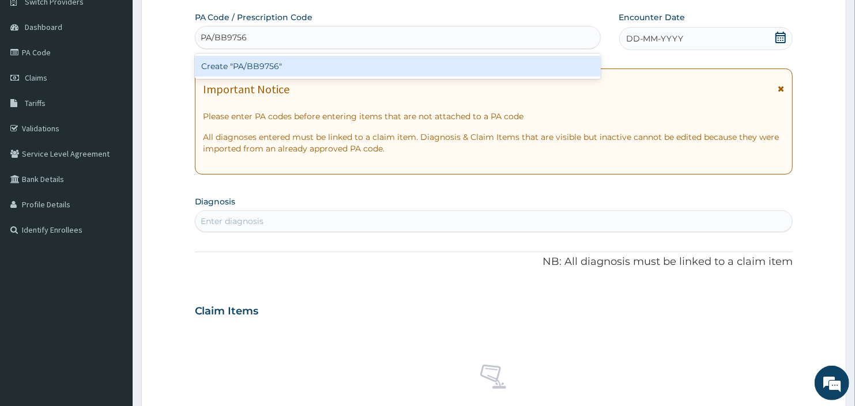
click at [271, 66] on div "Create "PA/BB9756"" at bounding box center [398, 66] width 406 height 21
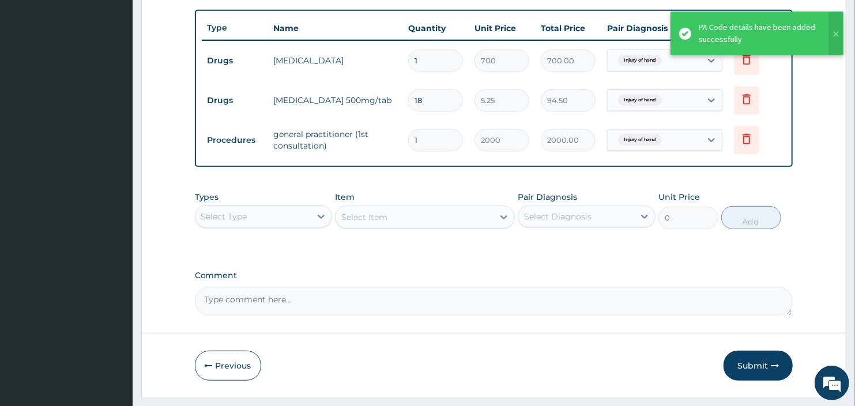
scroll to position [420, 0]
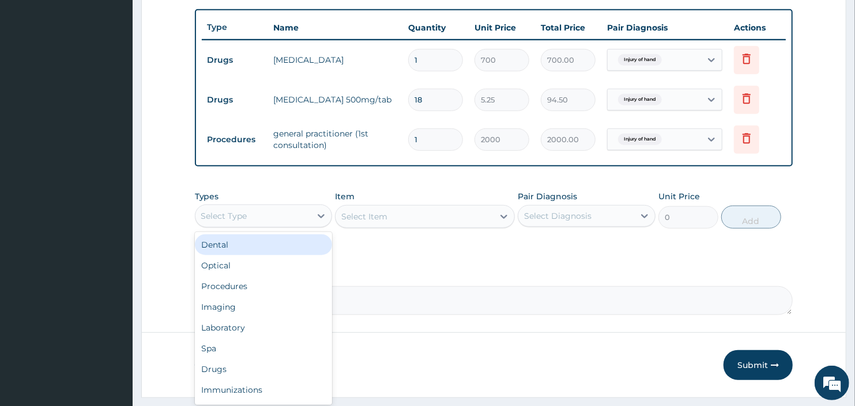
click at [306, 209] on div "Select Type" at bounding box center [253, 216] width 116 height 18
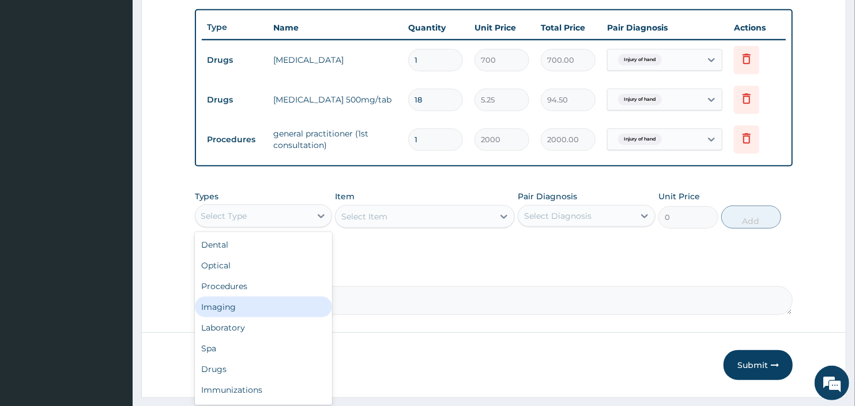
scroll to position [39, 0]
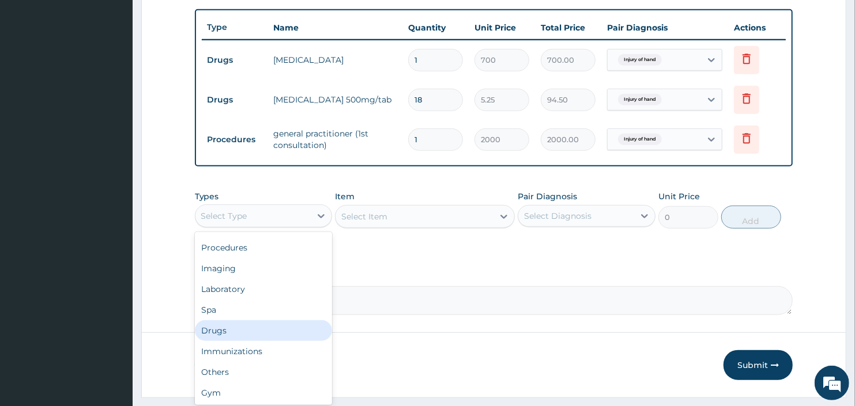
click at [261, 320] on div "Drugs" at bounding box center [264, 330] width 138 height 21
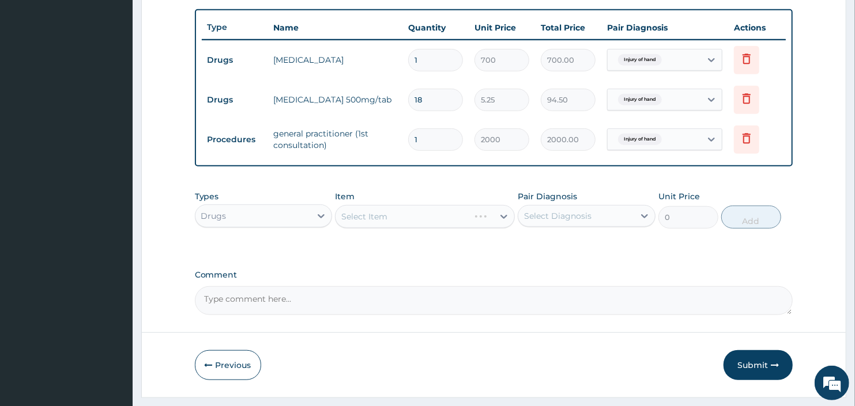
click at [420, 212] on div "Select Item" at bounding box center [424, 216] width 179 height 23
click at [480, 217] on div "Select Item" at bounding box center [413, 217] width 157 height 18
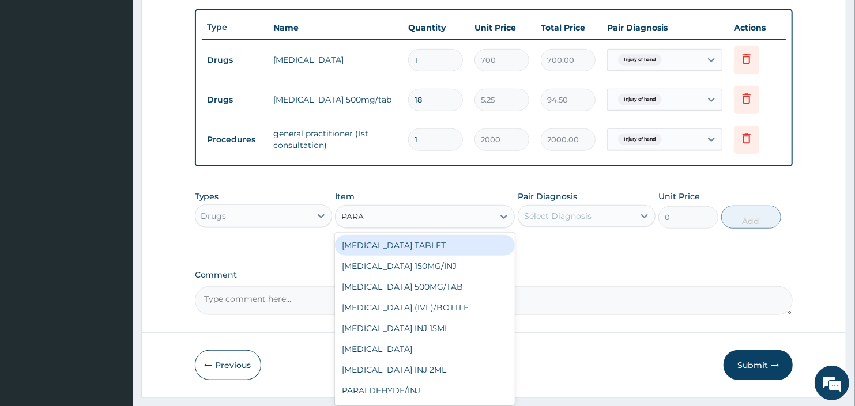
type input "PARAC"
drag, startPoint x: 469, startPoint y: 237, endPoint x: 545, endPoint y: 231, distance: 75.7
click at [470, 237] on div "PARACETAMOL TABLET" at bounding box center [424, 245] width 179 height 21
type input "40"
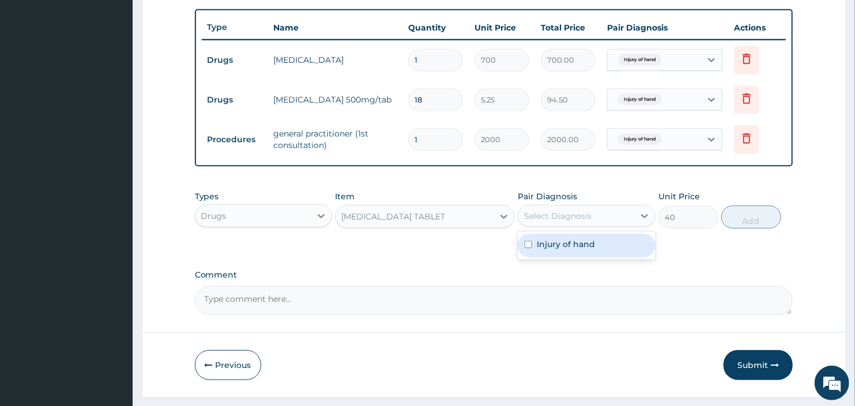
drag, startPoint x: 578, startPoint y: 219, endPoint x: 589, endPoint y: 244, distance: 27.1
click at [579, 220] on div "Select Diagnosis" at bounding box center [557, 216] width 67 height 12
click at [591, 244] on label "Injury of hand" at bounding box center [566, 245] width 58 height 12
checkbox input "true"
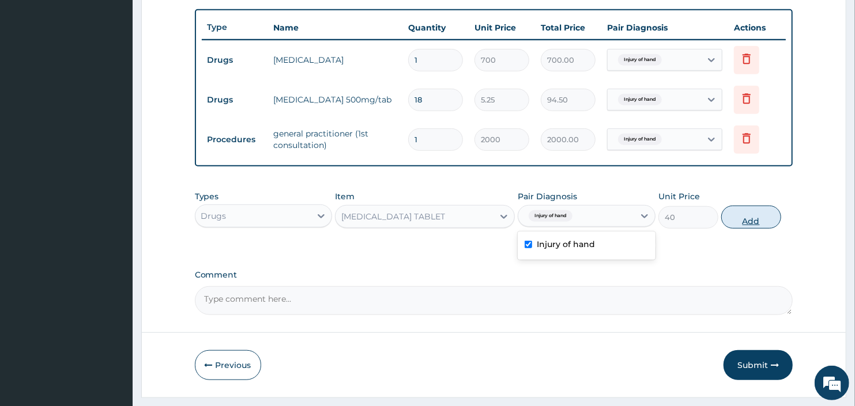
click at [751, 219] on button "Add" at bounding box center [751, 217] width 60 height 23
type input "0"
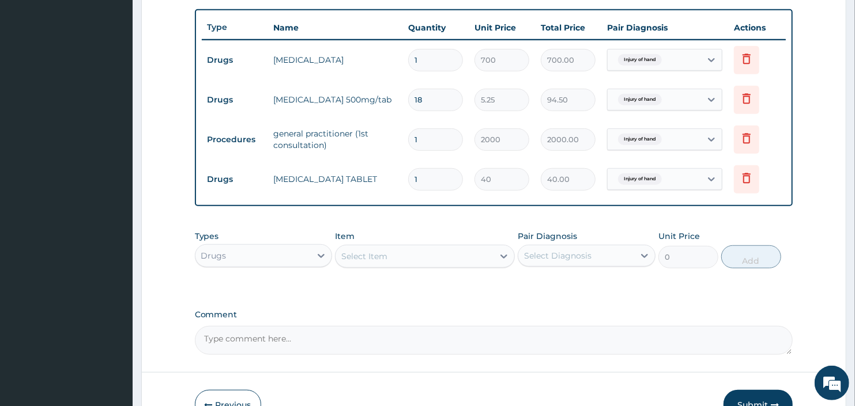
click at [429, 175] on input "1" at bounding box center [435, 179] width 55 height 22
type input "18"
type input "720.00"
type input "18"
click at [445, 212] on div "PA Code / Prescription Code PA/BB9756 Encounter Date 11-09-2025 Important Notic…" at bounding box center [494, 22] width 598 height 665
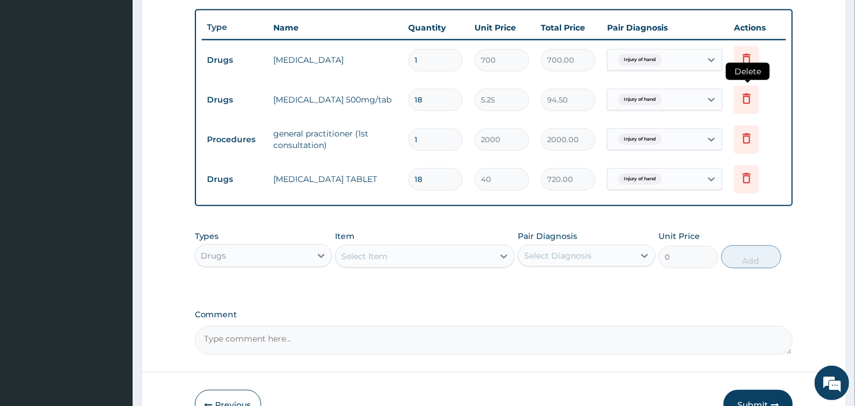
click at [751, 98] on icon at bounding box center [747, 99] width 14 height 14
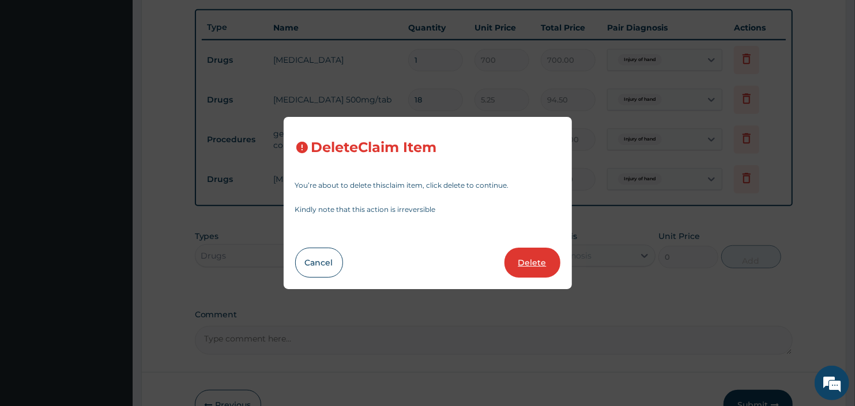
click at [537, 260] on button "Delete" at bounding box center [532, 263] width 56 height 30
type input "1"
type input "2000"
type input "2000.00"
type input "18"
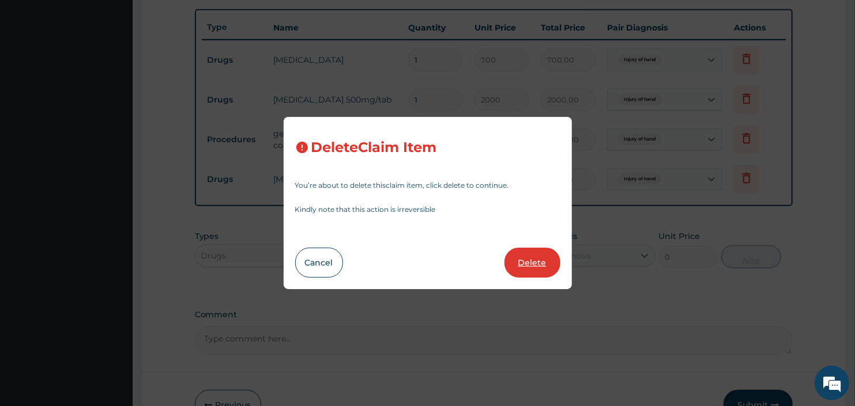
type input "40"
type input "720.00"
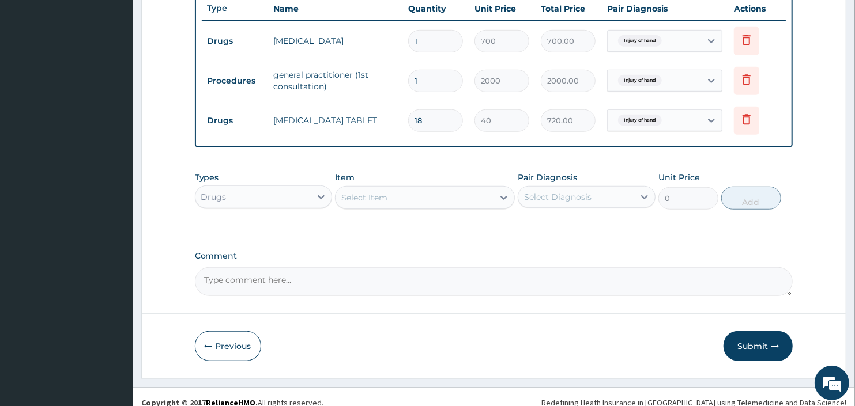
scroll to position [448, 0]
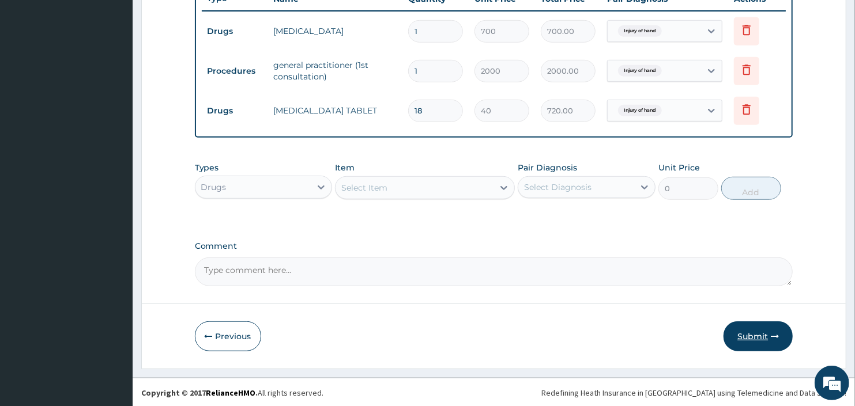
click at [751, 341] on button "Submit" at bounding box center [757, 337] width 69 height 30
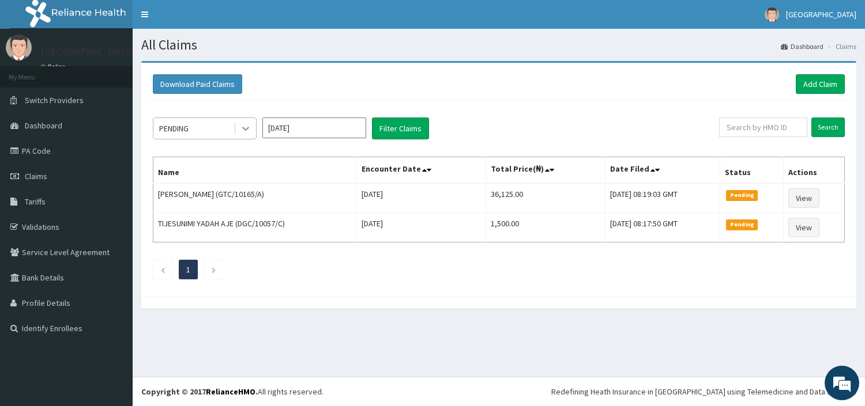
click at [238, 129] on div at bounding box center [245, 128] width 21 height 21
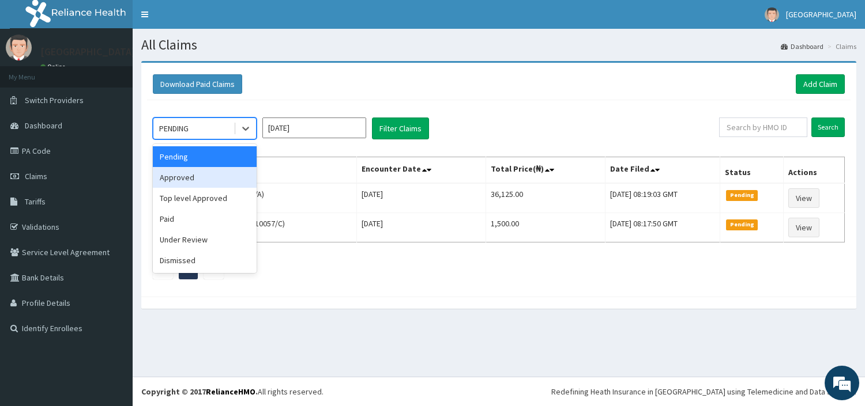
click at [206, 177] on div "Approved" at bounding box center [205, 177] width 104 height 21
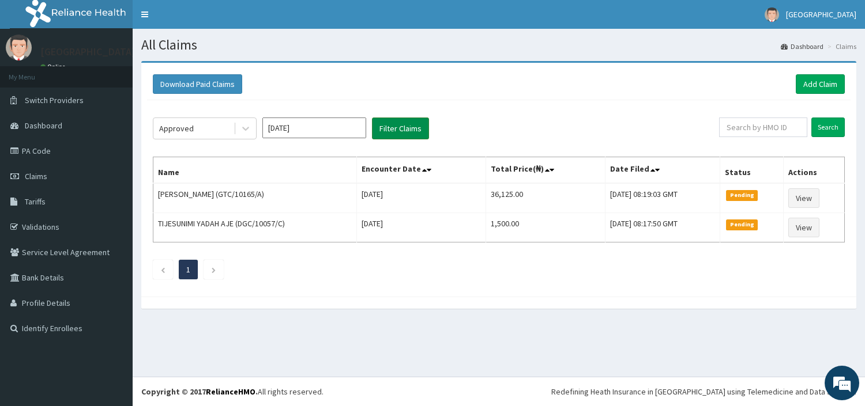
click at [398, 123] on button "Filter Claims" at bounding box center [400, 129] width 57 height 22
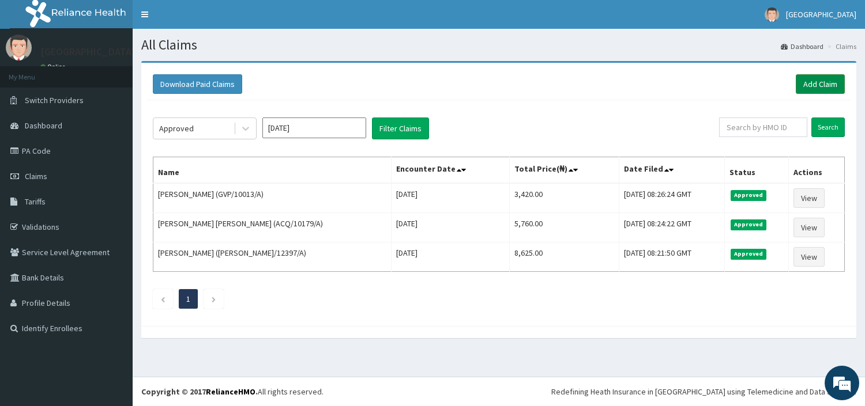
drag, startPoint x: 809, startPoint y: 86, endPoint x: 804, endPoint y: 85, distance: 6.0
click at [808, 86] on link "Add Claim" at bounding box center [819, 84] width 49 height 20
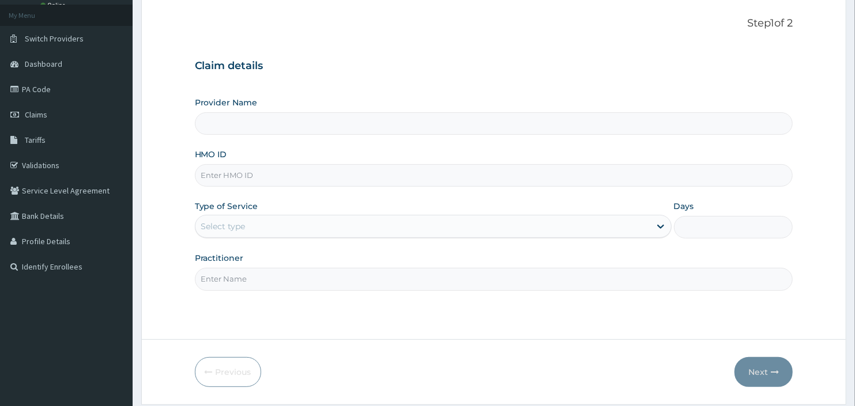
scroll to position [99, 0]
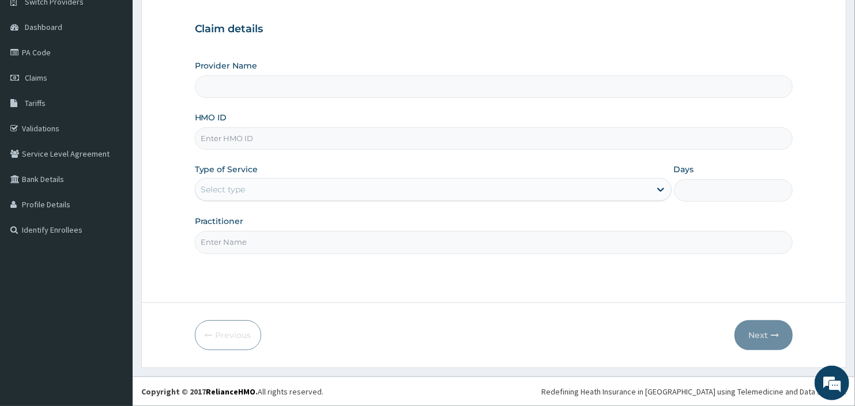
type input "BeachLand Specialist Hospital - [GEOGRAPHIC_DATA]"
click at [454, 138] on input "HMO ID" at bounding box center [494, 138] width 598 height 22
type input "PIN/10011/G"
click at [277, 194] on div "Select type" at bounding box center [422, 189] width 455 height 18
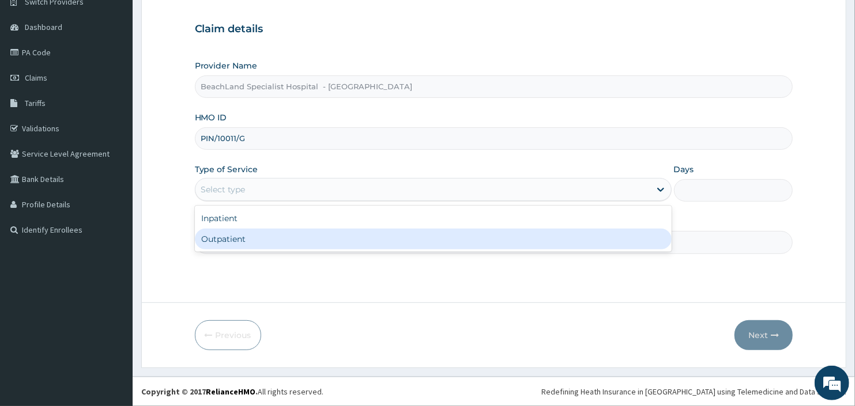
click at [267, 234] on div "Outpatient" at bounding box center [433, 239] width 477 height 21
type input "1"
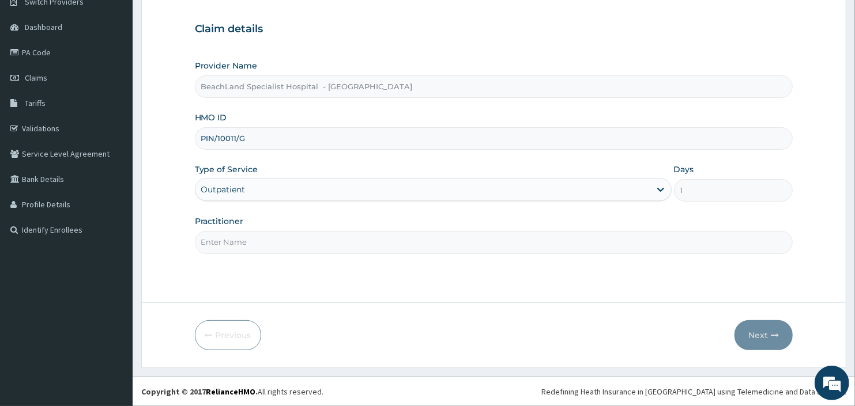
click at [271, 235] on input "Practitioner" at bounding box center [494, 242] width 598 height 22
type input "BOLAJI"
click at [749, 338] on button "Next" at bounding box center [763, 335] width 58 height 30
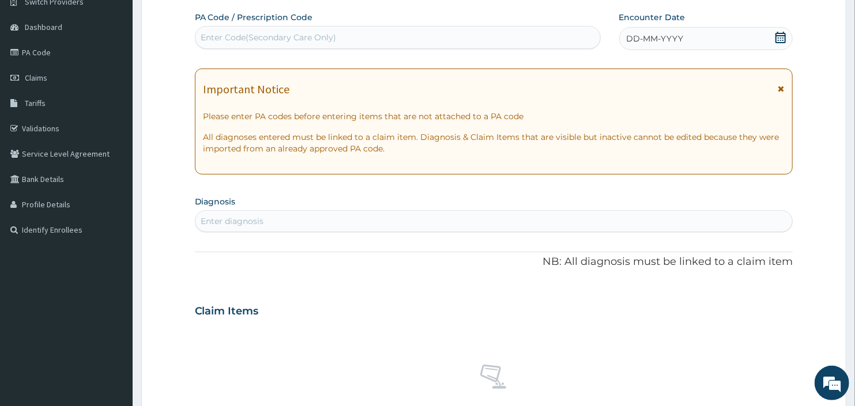
click at [291, 36] on div "Enter Code(Secondary Care Only)" at bounding box center [268, 38] width 135 height 12
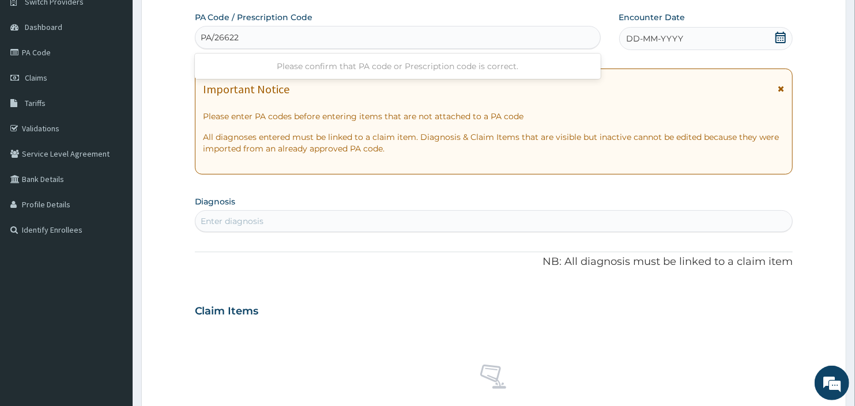
type input "PA/266227"
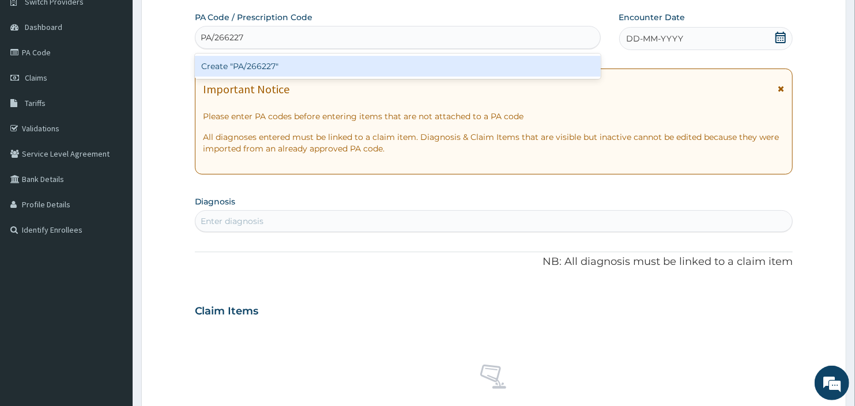
click at [267, 64] on div "Create "PA/266227"" at bounding box center [398, 66] width 406 height 21
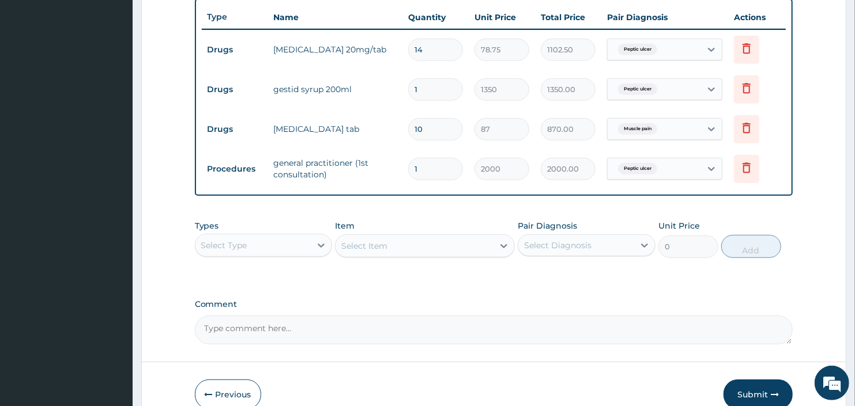
scroll to position [489, 0]
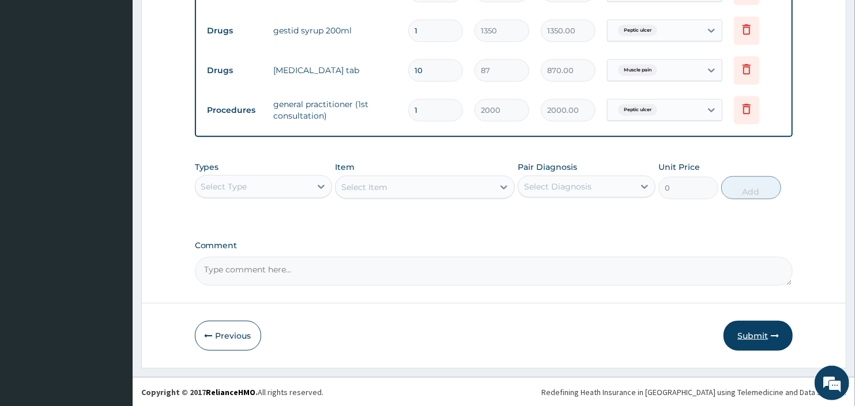
click at [759, 337] on button "Submit" at bounding box center [757, 336] width 69 height 30
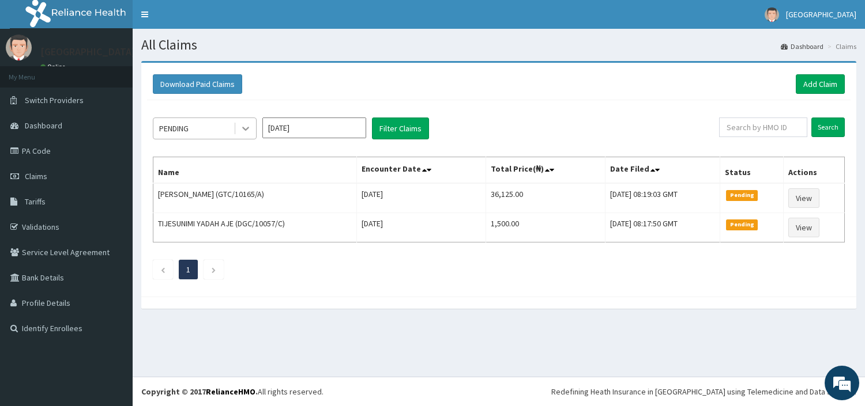
click at [246, 130] on icon at bounding box center [246, 129] width 12 height 12
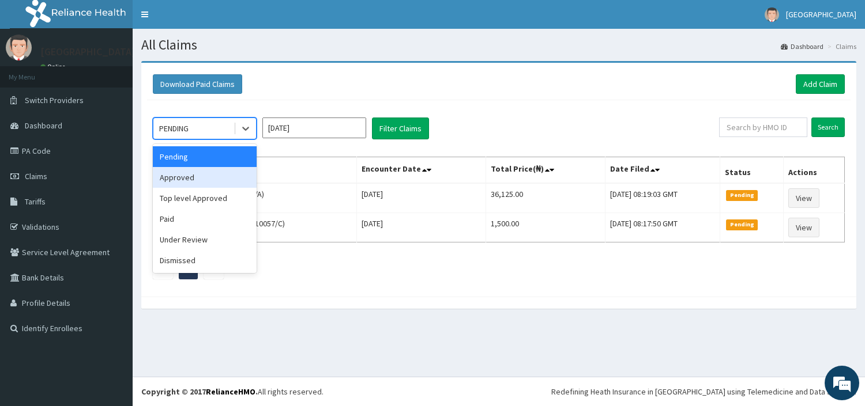
click at [205, 171] on div "Approved" at bounding box center [205, 177] width 104 height 21
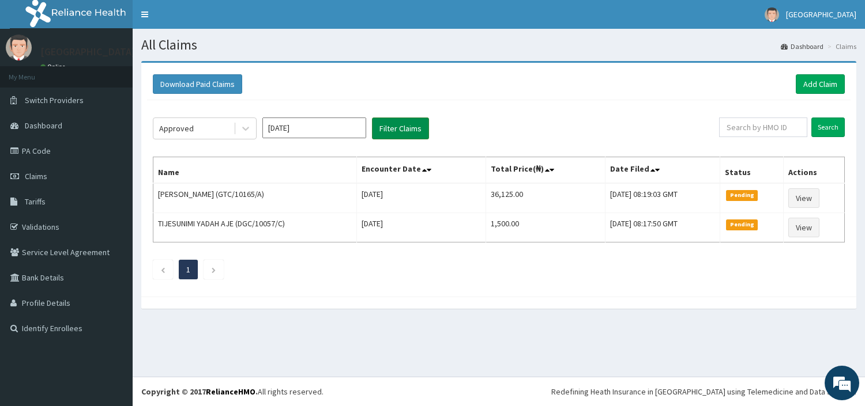
click at [404, 118] on button "Filter Claims" at bounding box center [400, 129] width 57 height 22
